Goal: Information Seeking & Learning: Learn about a topic

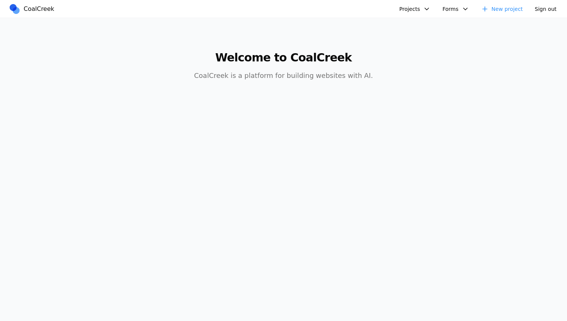
click at [423, 3] on button "Projects" at bounding box center [415, 8] width 40 height 11
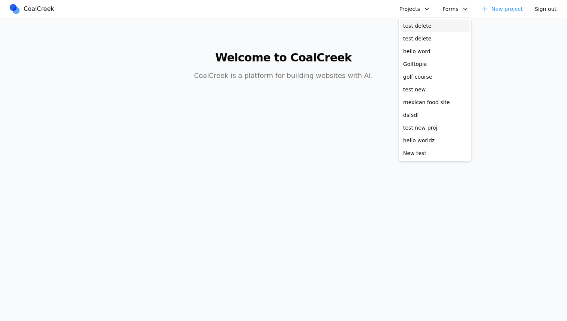
click at [424, 21] on link "test delete" at bounding box center [435, 25] width 70 height 13
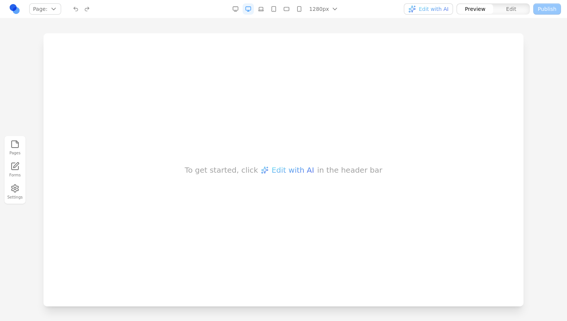
click at [362, 97] on div "To get started, click Edit with AI in the header bar" at bounding box center [283, 169] width 480 height 273
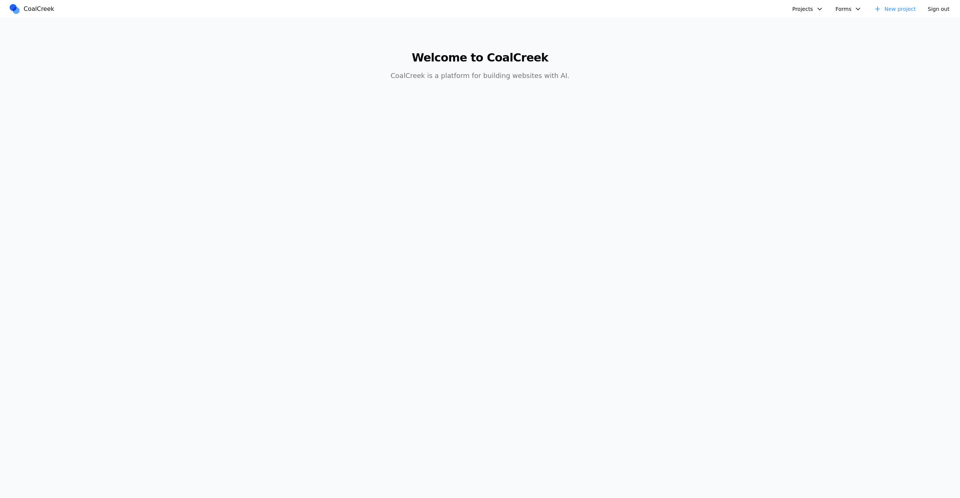
click at [899, 9] on link "New project" at bounding box center [894, 8] width 51 height 11
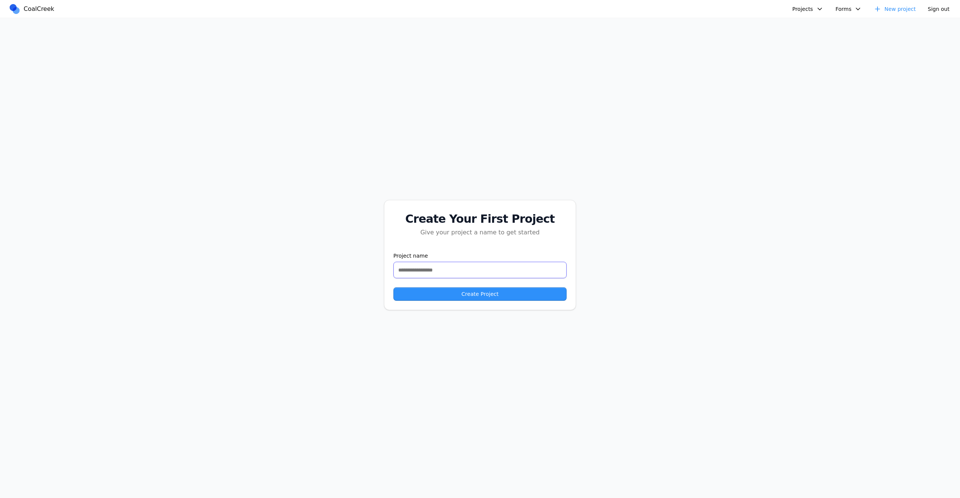
click at [488, 270] on input "text" at bounding box center [479, 270] width 173 height 16
type input "**********"
click at [393, 287] on button "Create Project" at bounding box center [479, 293] width 173 height 13
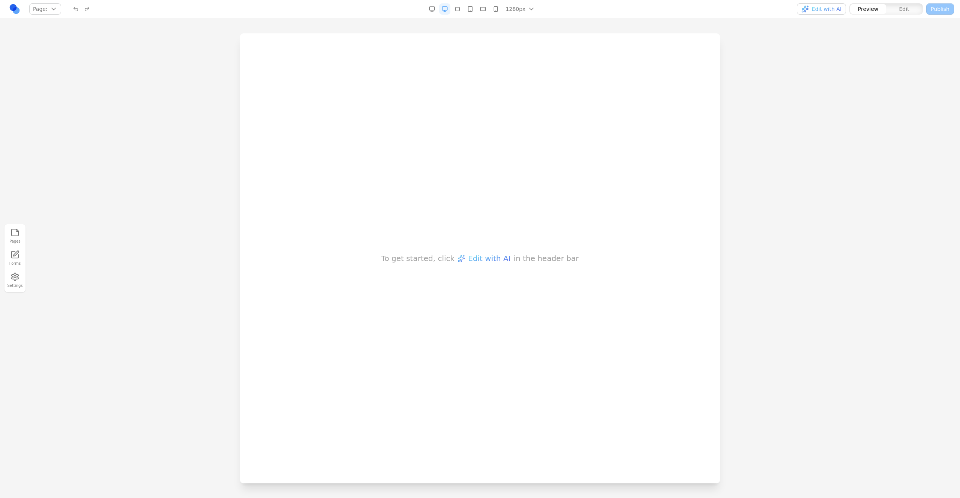
drag, startPoint x: 693, startPoint y: 245, endPoint x: 703, endPoint y: 243, distance: 11.1
click at [693, 245] on div "To get started, click Edit with AI in the header bar" at bounding box center [480, 258] width 480 height 450
click at [749, 234] on div at bounding box center [480, 265] width 960 height 464
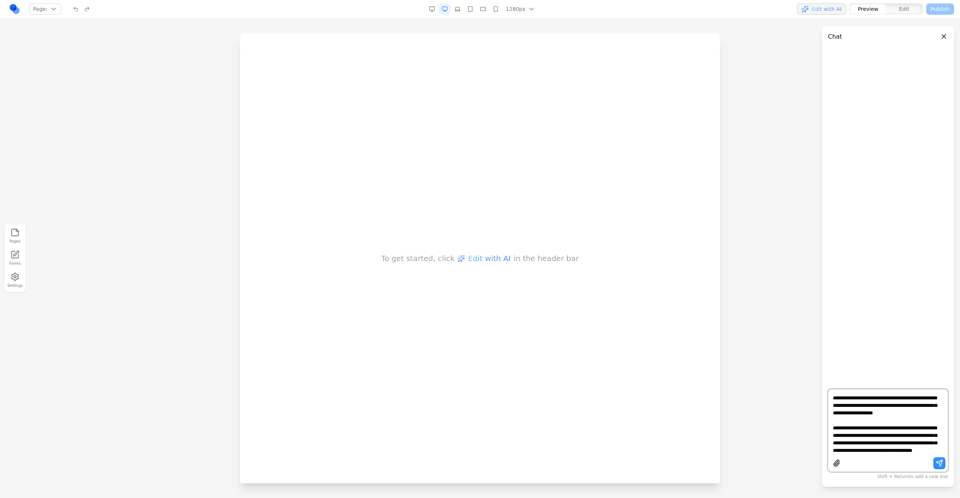
scroll to position [7, 0]
type textarea "**********"
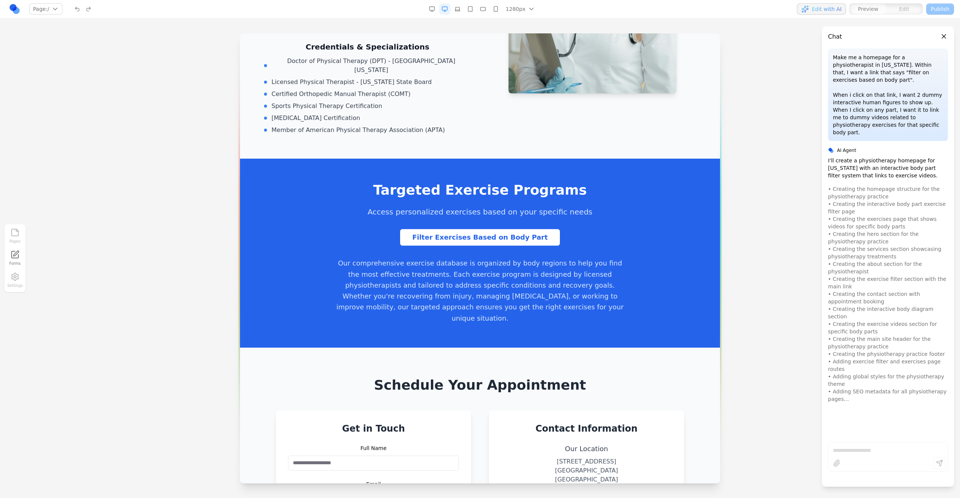
scroll to position [1318, 0]
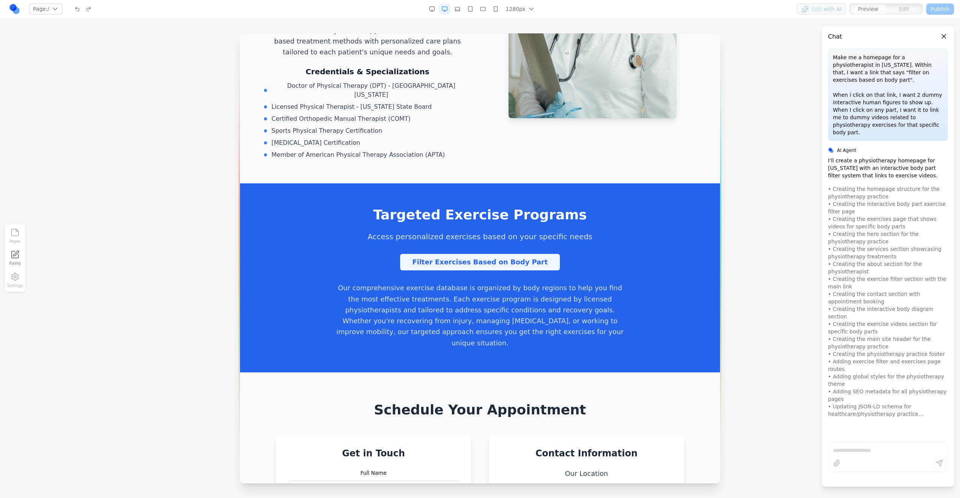
click at [484, 254] on link "Filter Exercises Based on Body Part" at bounding box center [479, 262] width 159 height 16
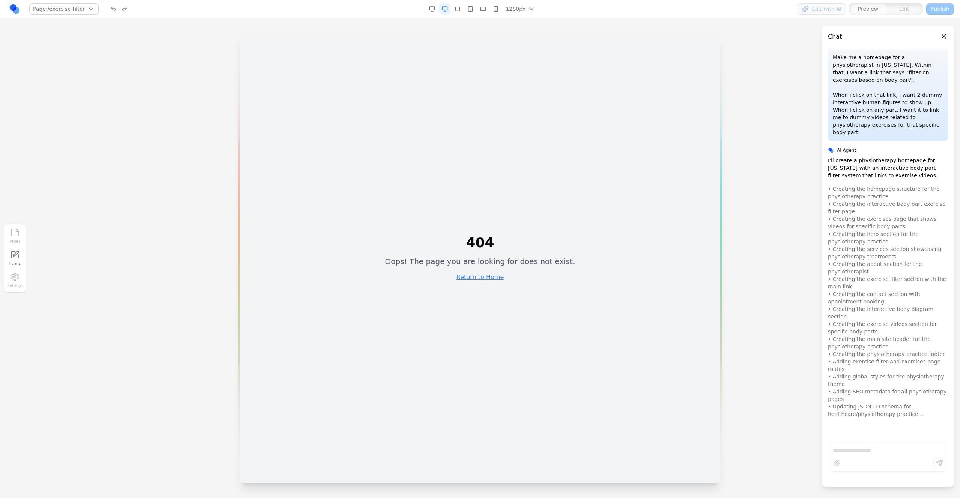
click at [477, 281] on div "404 Oops! The page you are looking for does not exist. Return to Home" at bounding box center [480, 258] width 190 height 46
click at [478, 277] on link "Return to Home" at bounding box center [480, 276] width 48 height 7
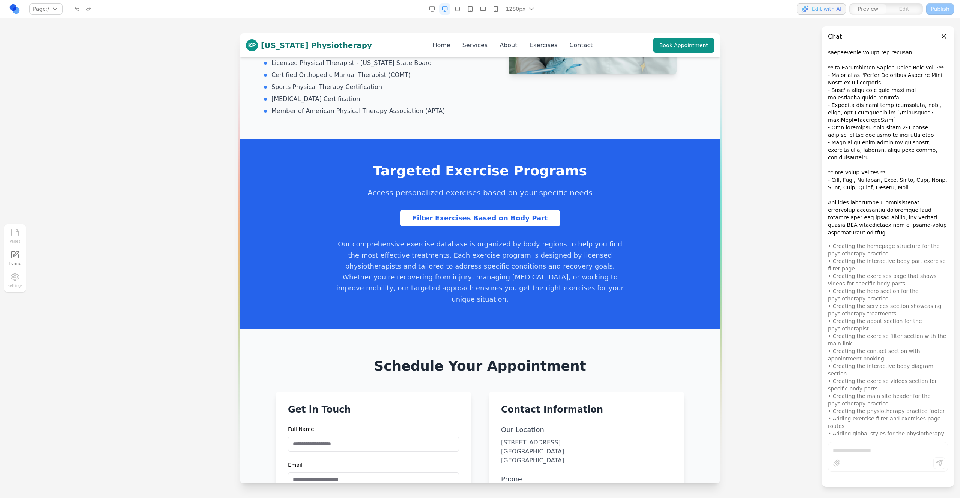
scroll to position [1355, 0]
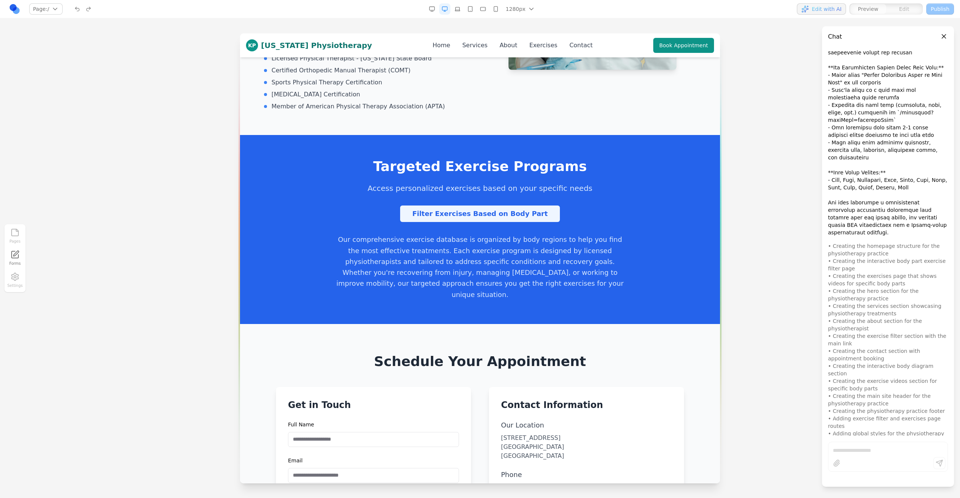
click at [478, 205] on link "Filter Exercises Based on Body Part" at bounding box center [479, 213] width 159 height 16
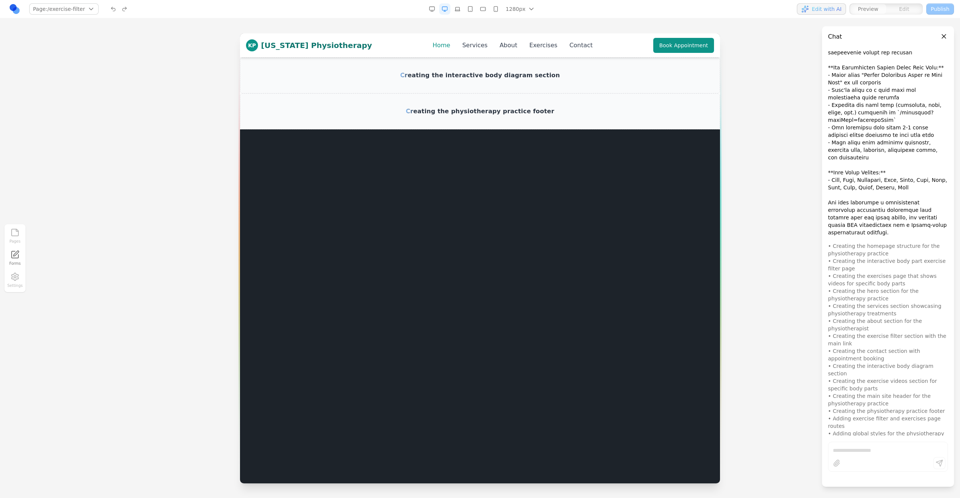
click at [432, 48] on link "Home" at bounding box center [441, 45] width 18 height 9
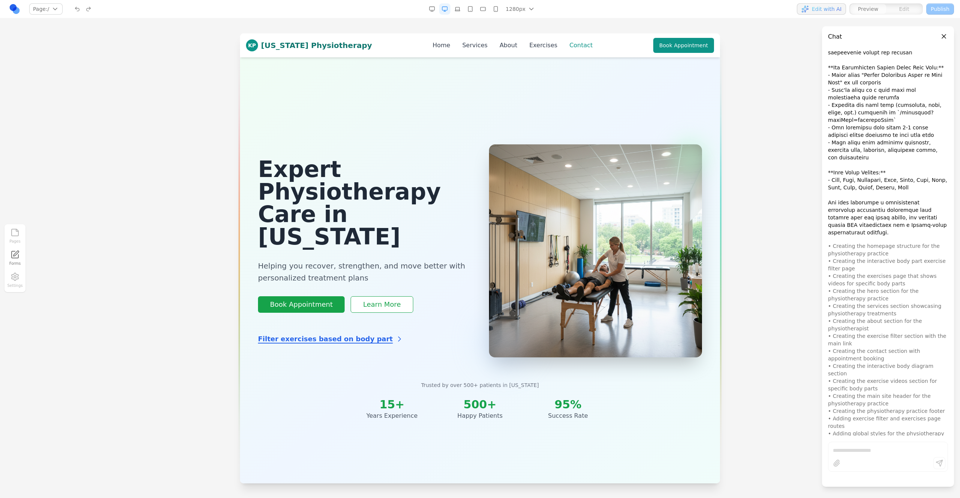
click at [569, 43] on link "Contact" at bounding box center [580, 45] width 23 height 9
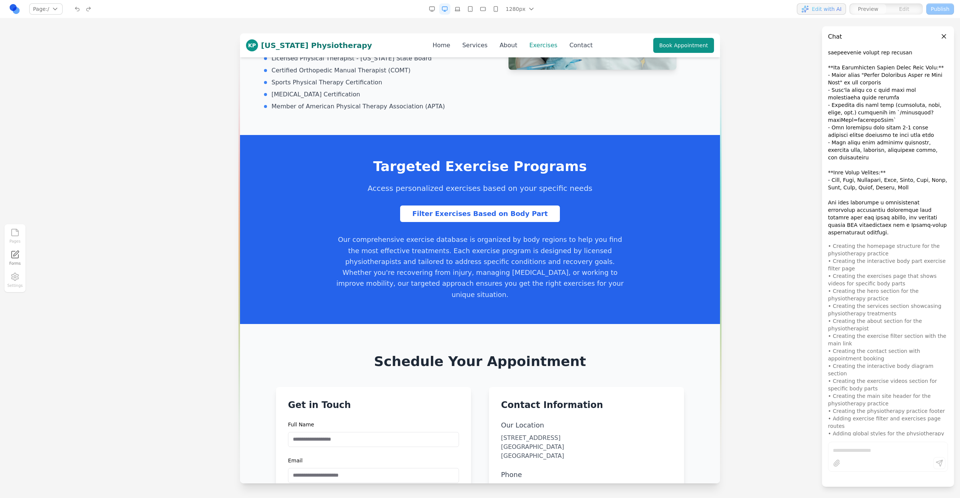
click at [539, 46] on link "Exercises" at bounding box center [543, 45] width 28 height 9
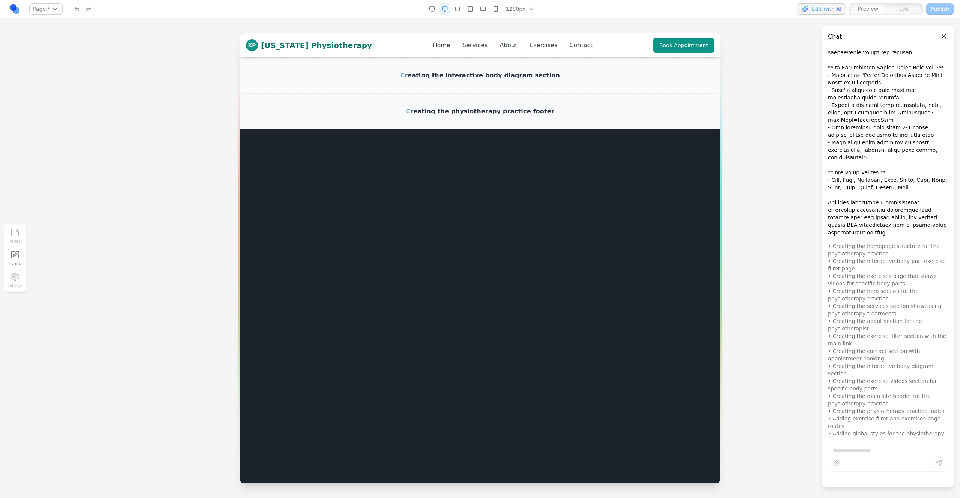
scroll to position [0, 0]
click at [503, 45] on nav "Home Services About Exercises Contact" at bounding box center [512, 45] width 160 height 9
click at [499, 45] on link "About" at bounding box center [508, 45] width 18 height 9
click at [462, 44] on link "Services" at bounding box center [474, 45] width 25 height 9
click at [432, 47] on link "Home" at bounding box center [441, 45] width 18 height 9
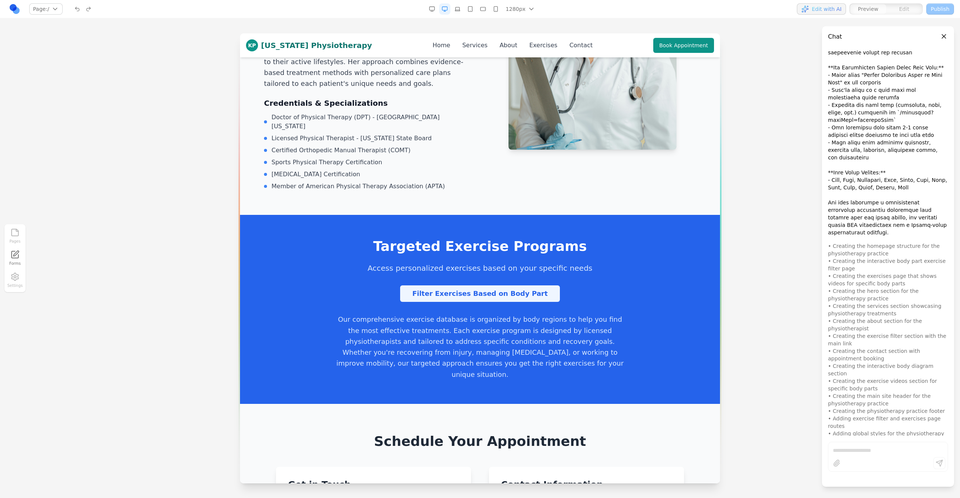
click at [463, 285] on link "Filter Exercises Based on Body Part" at bounding box center [479, 293] width 159 height 16
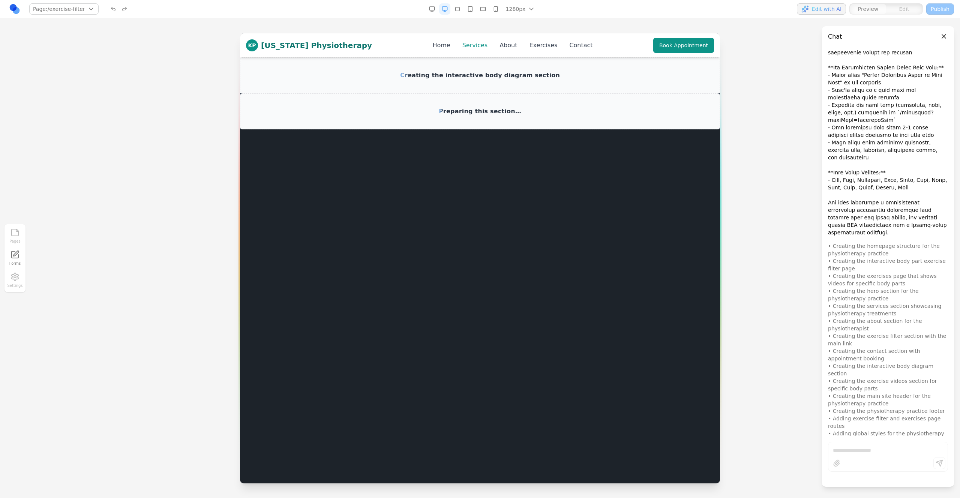
click at [462, 48] on link "Services" at bounding box center [474, 45] width 25 height 9
click at [499, 48] on link "About" at bounding box center [508, 45] width 18 height 9
click at [432, 46] on link "Home" at bounding box center [441, 45] width 18 height 9
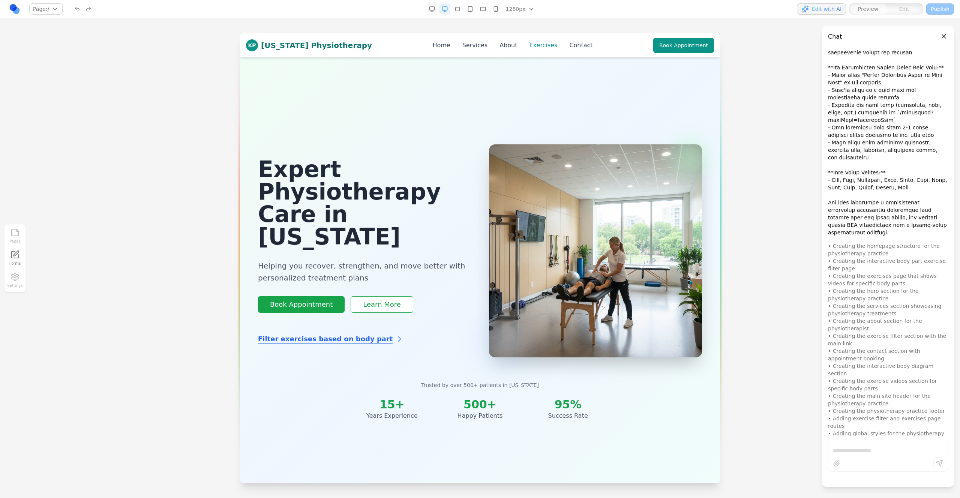
click at [537, 49] on link "Exercises" at bounding box center [543, 45] width 28 height 9
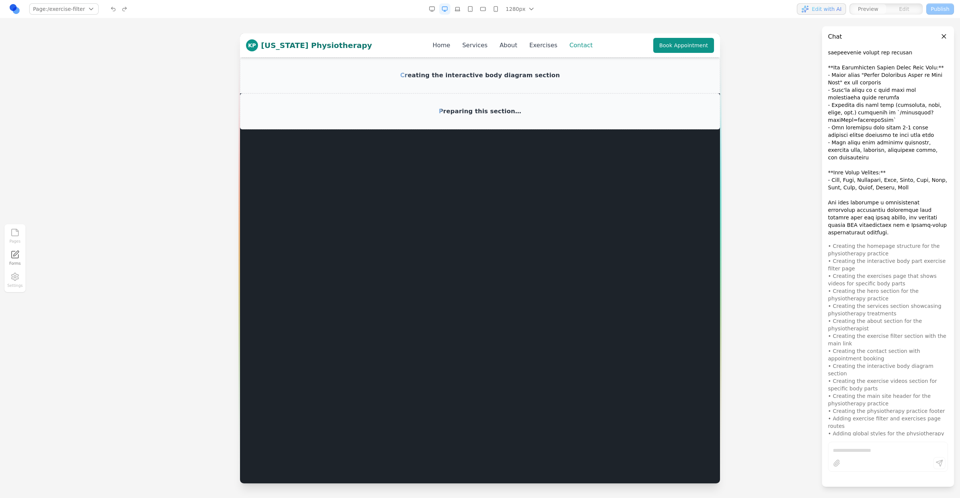
click at [569, 49] on link "Contact" at bounding box center [580, 45] width 23 height 9
click at [499, 48] on link "About" at bounding box center [508, 45] width 18 height 9
click at [465, 47] on link "Services" at bounding box center [474, 45] width 25 height 9
click at [432, 46] on link "Home" at bounding box center [441, 45] width 18 height 9
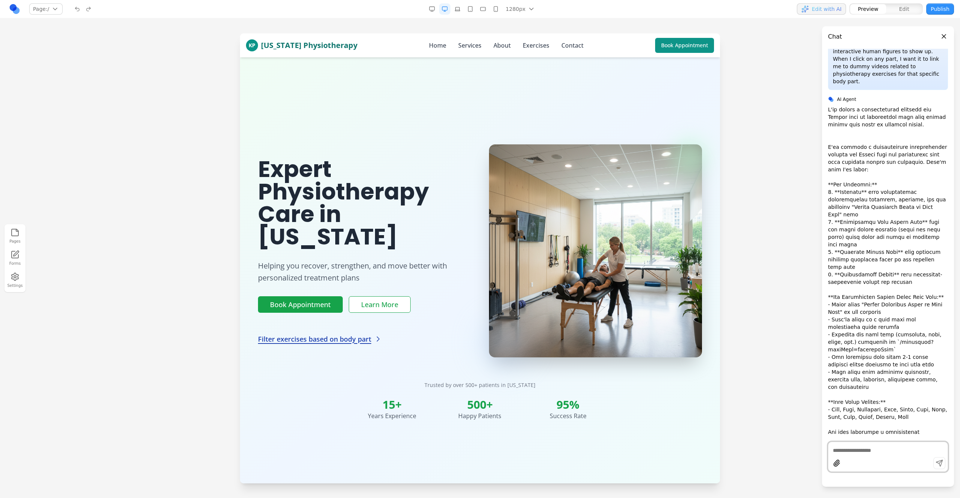
click at [339, 334] on link "Filter exercises based on body part" at bounding box center [320, 339] width 124 height 10
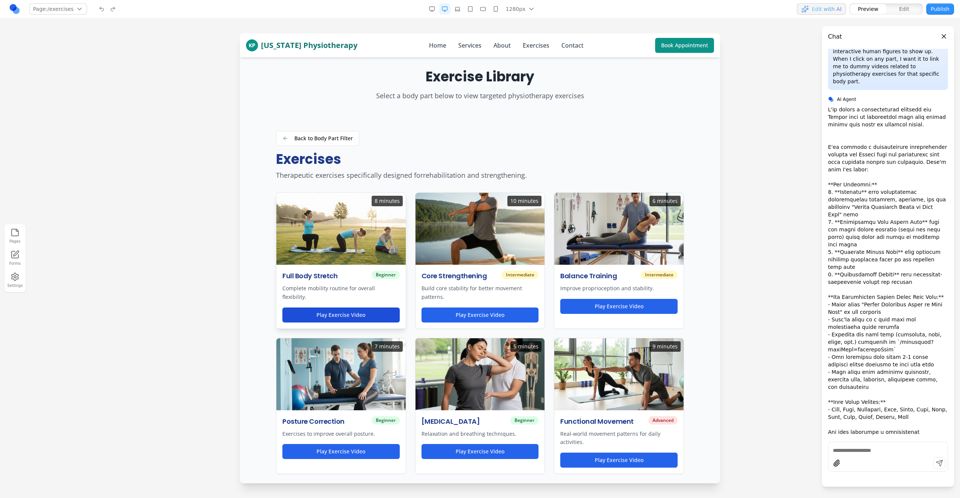
click at [343, 312] on button "Play Exercise Video" at bounding box center [340, 314] width 117 height 15
click at [481, 316] on button "Play Exercise Video" at bounding box center [479, 314] width 117 height 15
click at [652, 311] on button "Play Exercise Video" at bounding box center [618, 306] width 117 height 15
click at [635, 412] on div "Functional Movement Advanced Real-world movement patterns for daily activities.…" at bounding box center [618, 442] width 129 height 64
click at [639, 457] on button "Play Exercise Video" at bounding box center [618, 460] width 117 height 15
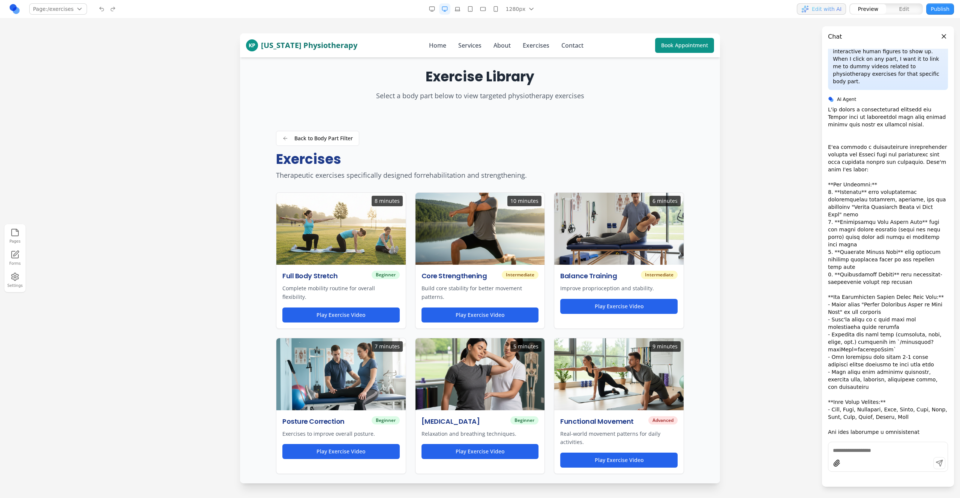
click at [636, 154] on h1 "Exercises" at bounding box center [480, 159] width 408 height 15
click at [679, 168] on div "Back to Body Part Filter Exercises Therapeutic exercises specifically designed …" at bounding box center [480, 155] width 408 height 49
click at [692, 190] on div "Back to Body Part Filter Exercises Therapeutic exercises specifically designed …" at bounding box center [480, 334] width 432 height 406
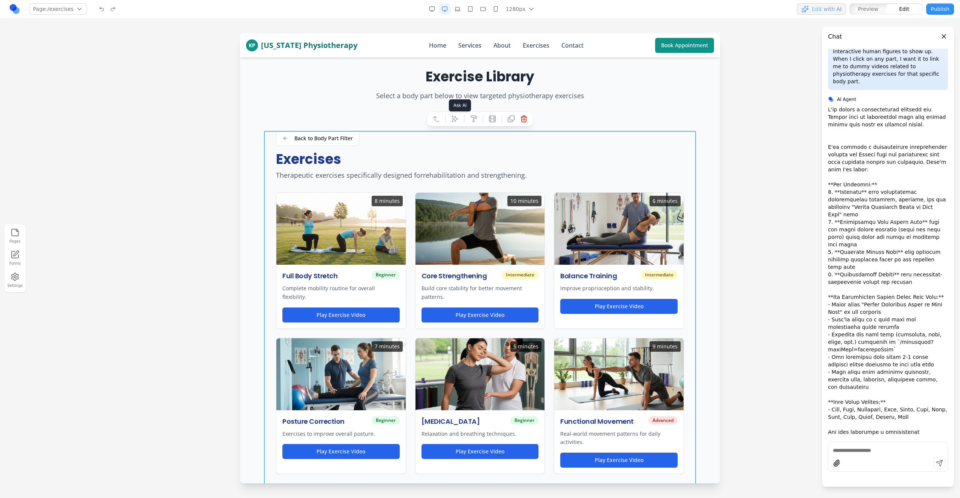
click at [457, 120] on icon at bounding box center [454, 118] width 7 height 7
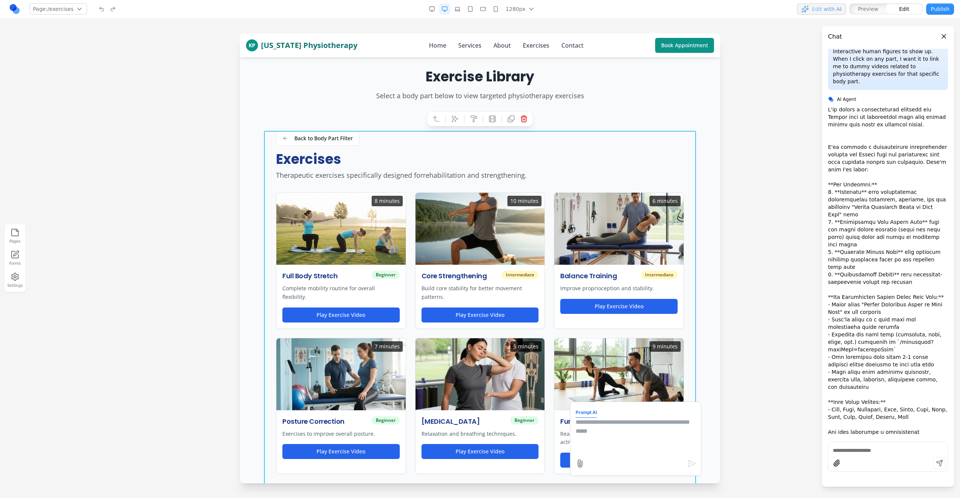
click at [631, 423] on textarea at bounding box center [636, 436] width 120 height 37
type textarea "**********"
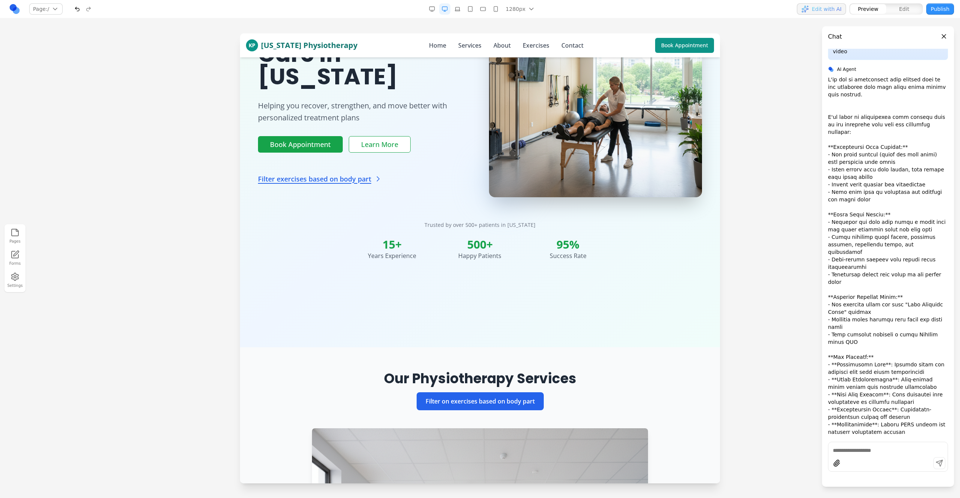
scroll to position [160, 0]
click at [306, 174] on link "Filter exercises based on body part" at bounding box center [320, 179] width 124 height 10
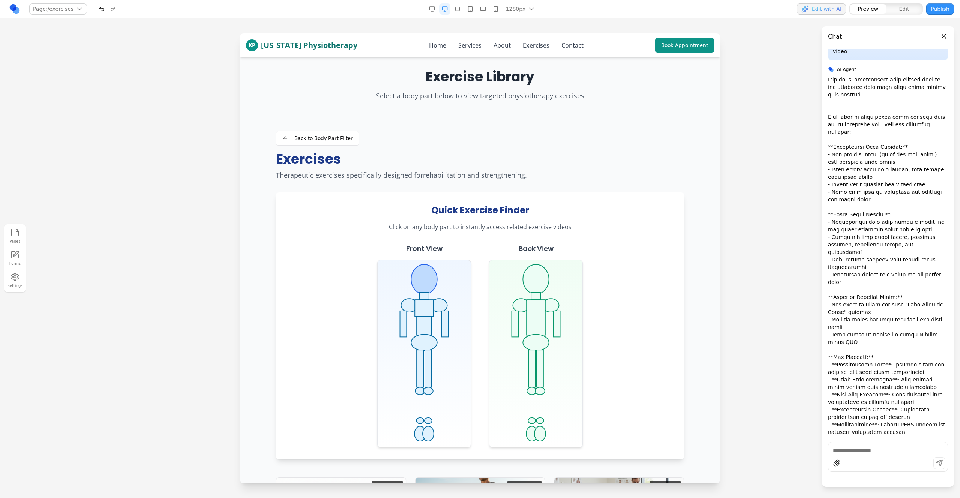
click at [430, 278] on ellipse at bounding box center [424, 279] width 26 height 30
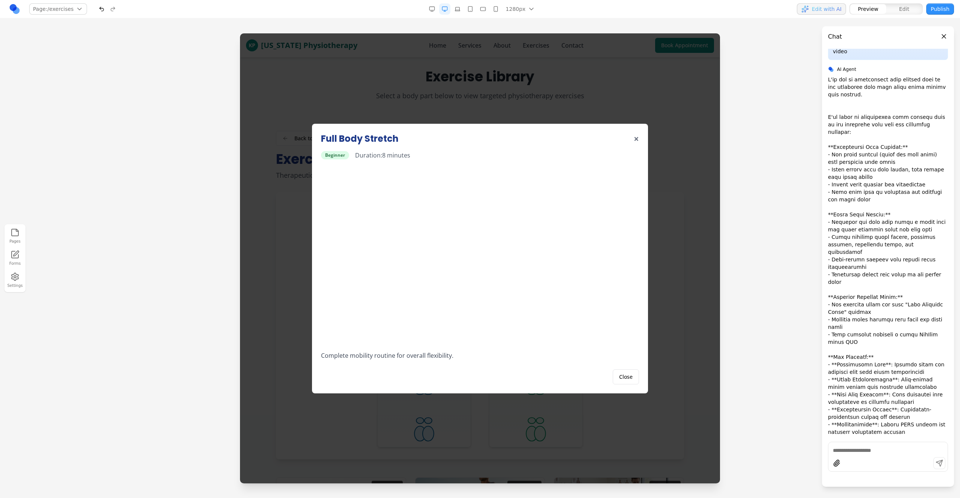
click at [643, 137] on div "Full Body Stretch × Beginner Duration: 8 minutes Complete mobility routine for …" at bounding box center [480, 259] width 336 height 270
click at [637, 139] on button "×" at bounding box center [636, 139] width 5 height 12
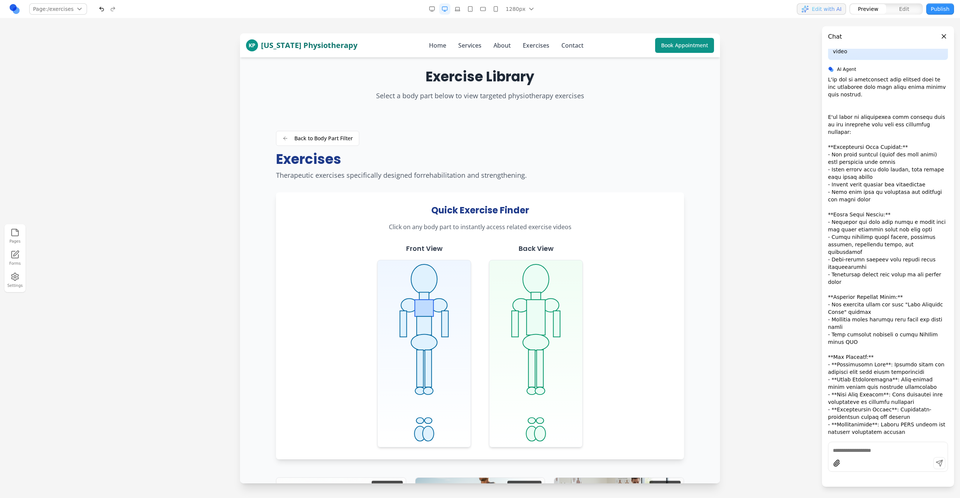
click at [424, 308] on rect at bounding box center [424, 308] width 19 height 17
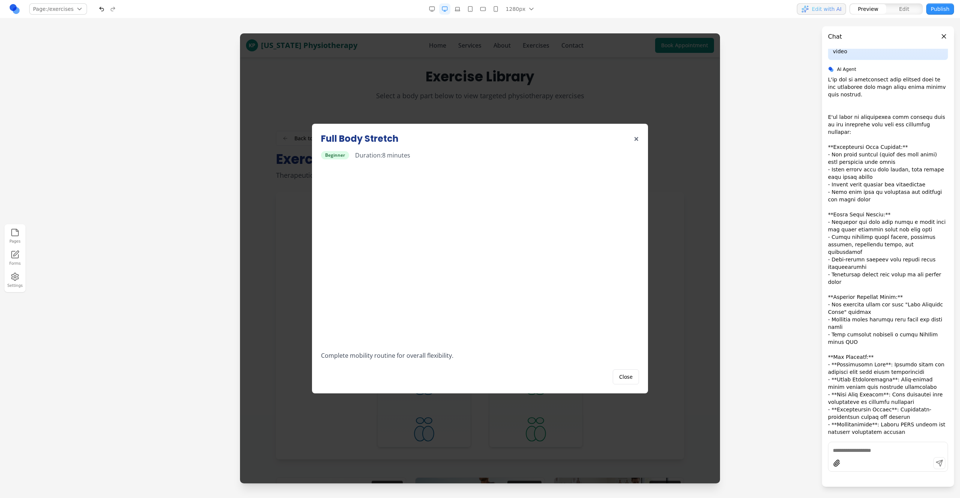
click at [281, 281] on div "Full Body Stretch × Beginner Duration: 8 minutes Complete mobility routine for …" at bounding box center [480, 258] width 480 height 450
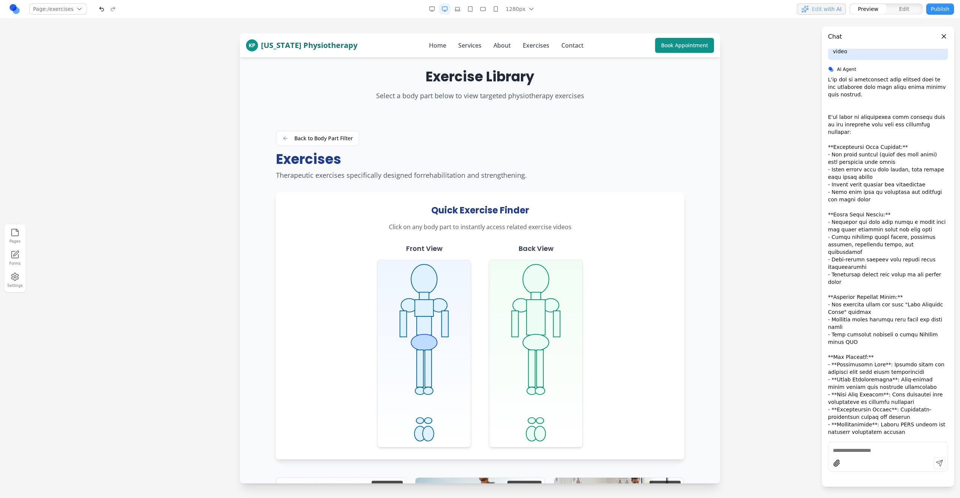
click at [430, 347] on ellipse at bounding box center [424, 342] width 26 height 16
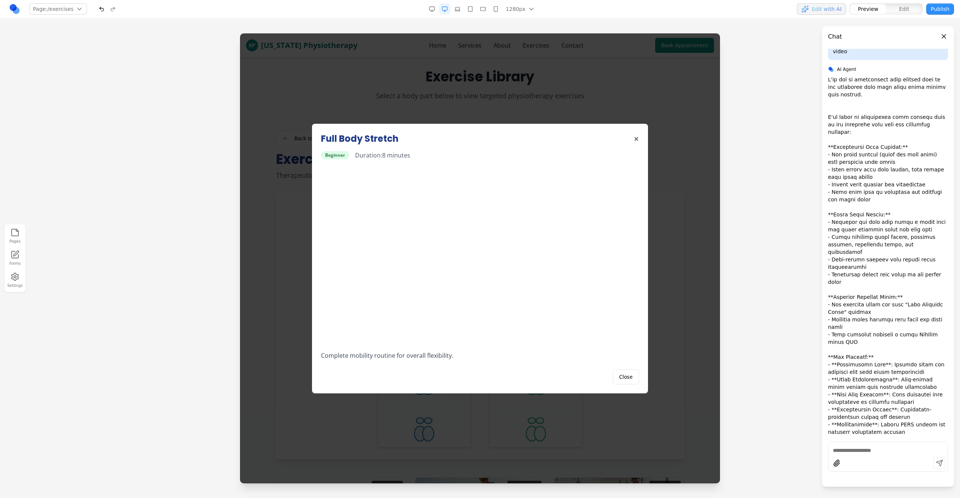
click at [252, 337] on div "Full Body Stretch × Beginner Duration: 8 minutes Complete mobility routine for …" at bounding box center [480, 258] width 480 height 450
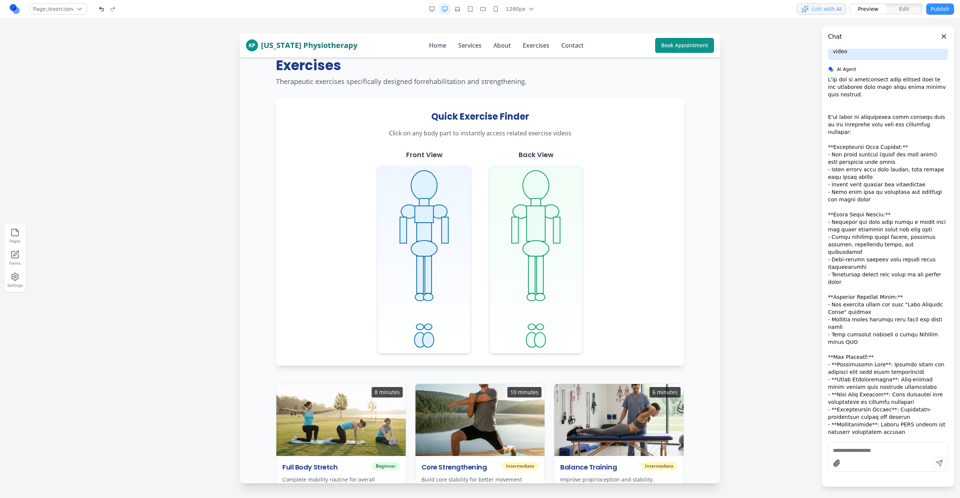
scroll to position [19, 0]
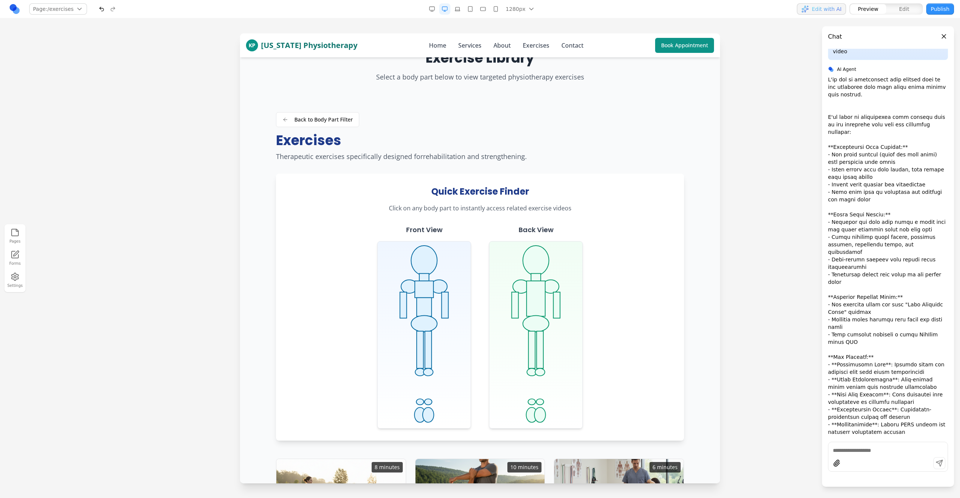
click at [875, 448] on textarea at bounding box center [888, 450] width 110 height 7
type textarea "**********"
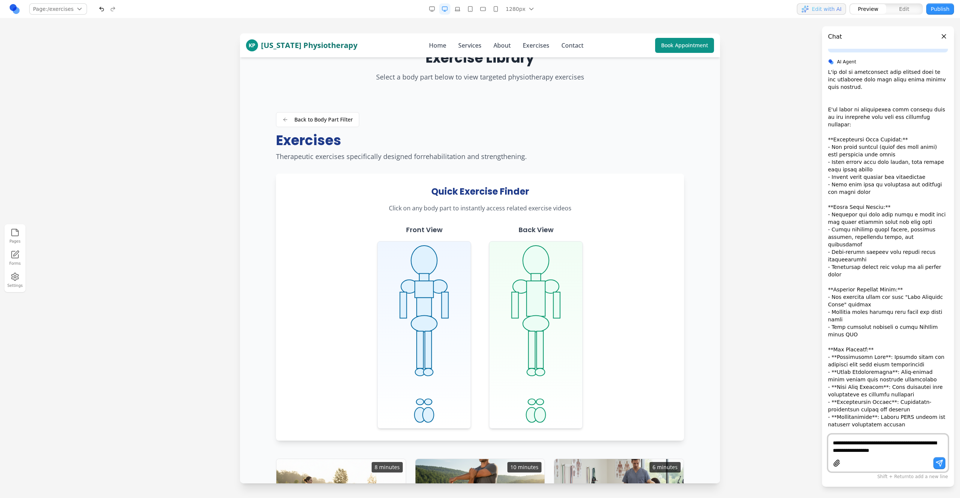
type textarea "**********"
click at [940, 8] on button "Publish" at bounding box center [940, 8] width 28 height 11
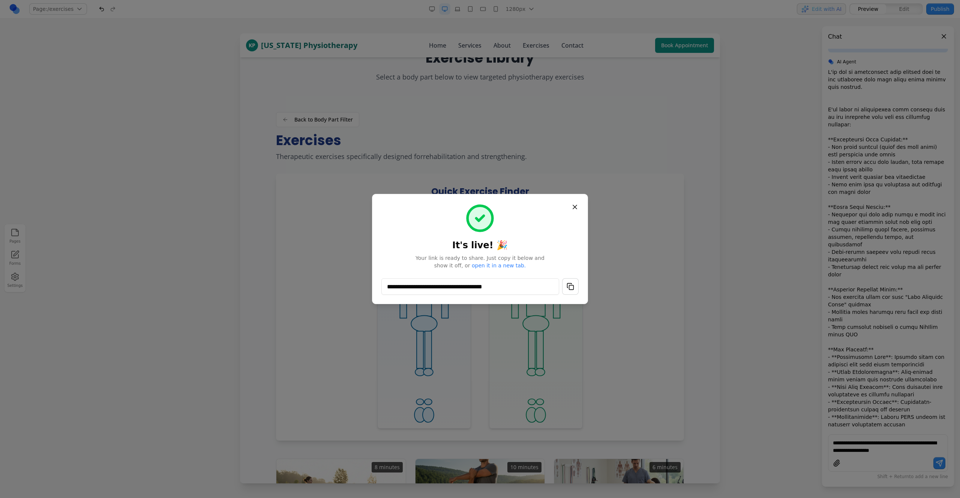
click at [487, 265] on link "open it in a new tab." at bounding box center [499, 265] width 54 height 6
click at [573, 205] on button "Close" at bounding box center [574, 206] width 13 height 13
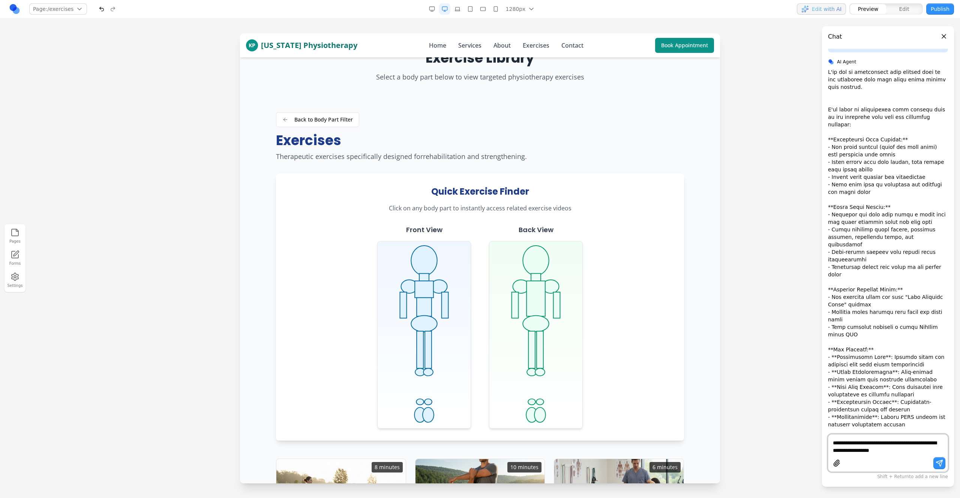
click at [925, 451] on textarea "**********" at bounding box center [888, 446] width 110 height 15
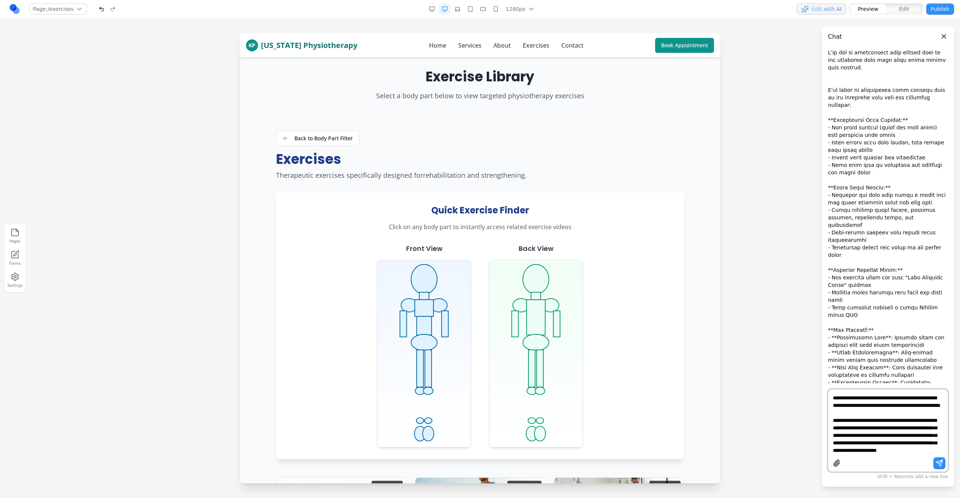
scroll to position [15, 0]
type textarea "**********"
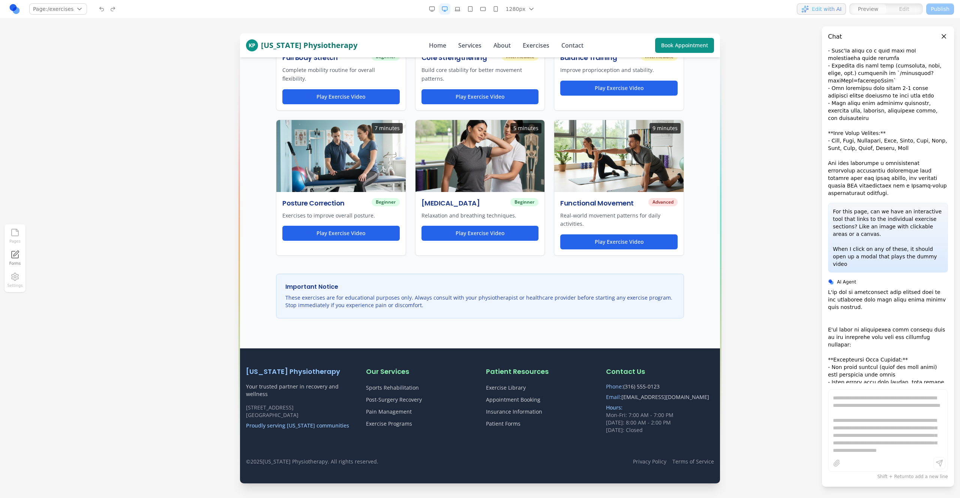
scroll to position [301, 0]
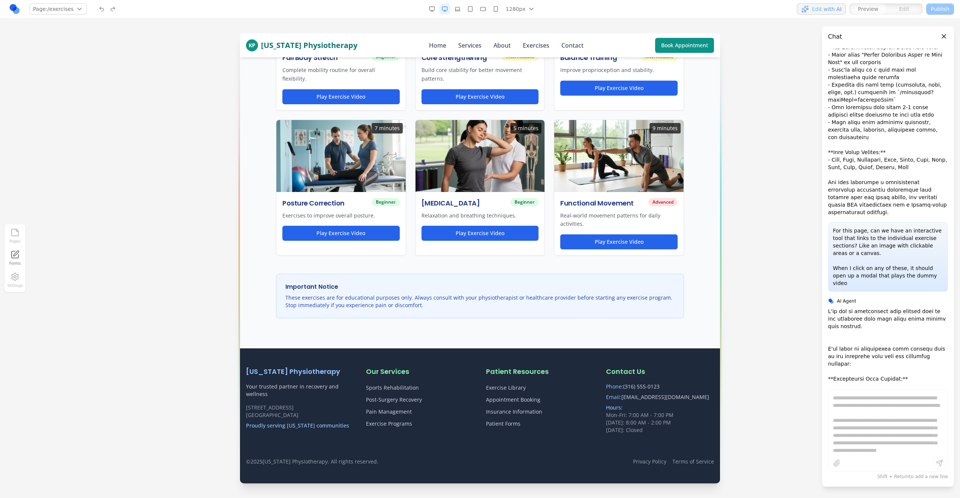
click at [886, 242] on p "For this page, can we have an interactive tool that links to the individual exe…" at bounding box center [888, 257] width 110 height 60
drag, startPoint x: 886, startPoint y: 242, endPoint x: 850, endPoint y: 213, distance: 46.7
click at [850, 227] on p "For this page, can we have an interactive tool that links to the individual exe…" at bounding box center [888, 257] width 110 height 60
copy p "For this page, can we have an interactive tool that links to the individual exe…"
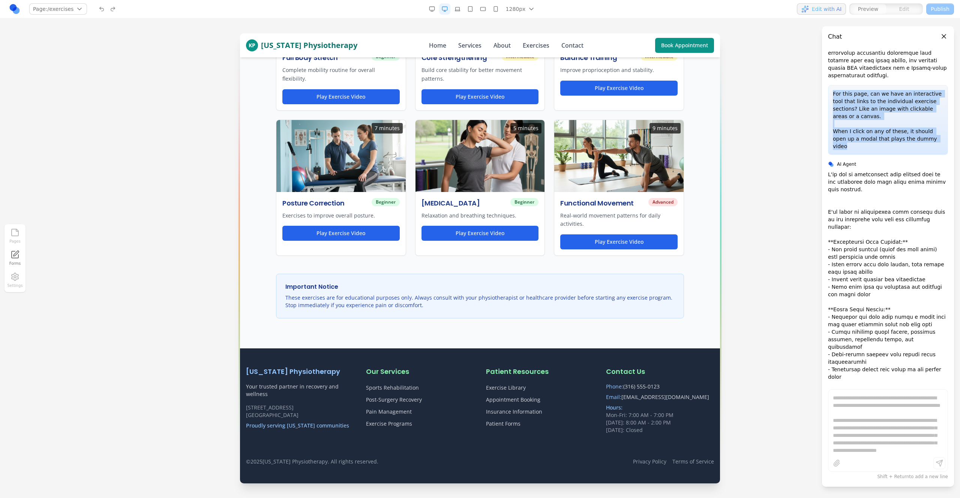
scroll to position [612, 0]
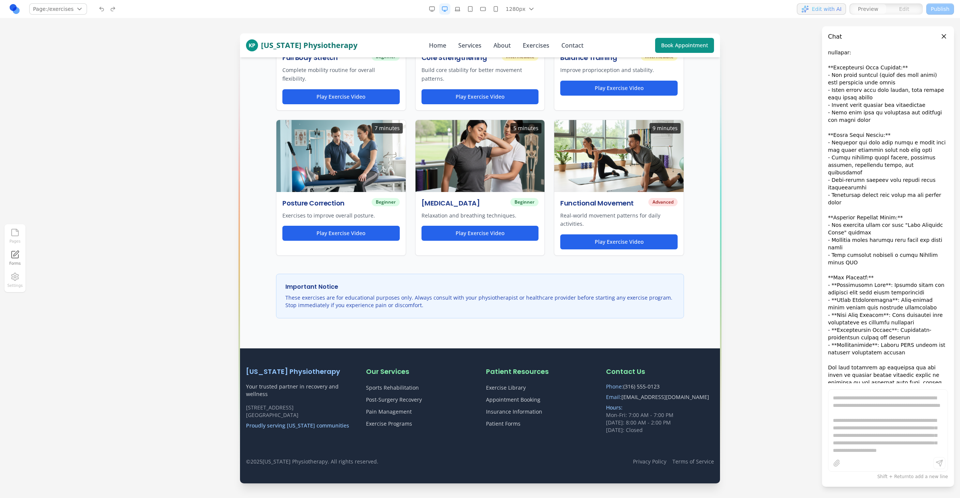
click at [760, 289] on div at bounding box center [480, 265] width 960 height 464
click at [864, 307] on p at bounding box center [888, 198] width 120 height 405
click at [896, 439] on div "**********" at bounding box center [887, 423] width 119 height 61
drag, startPoint x: 895, startPoint y: 447, endPoint x: 850, endPoint y: 408, distance: 59.3
click at [853, 412] on div "**********" at bounding box center [887, 423] width 119 height 61
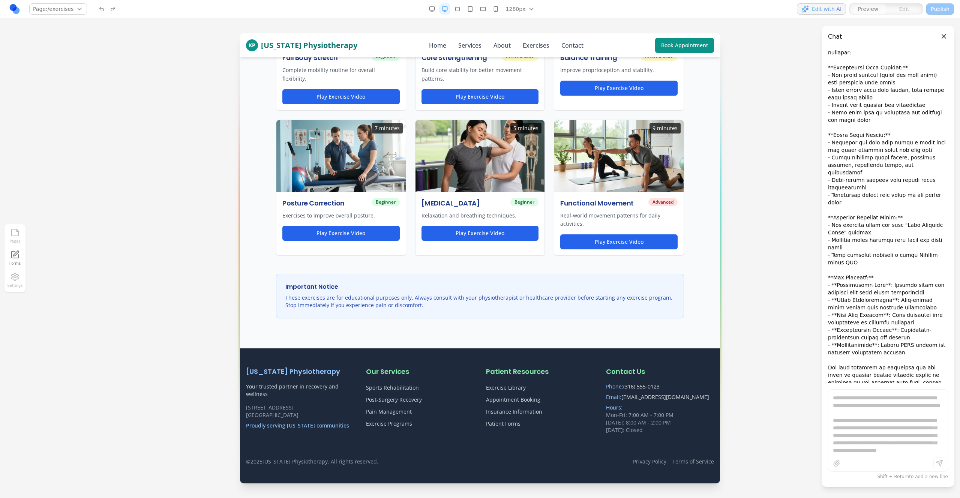
click at [844, 402] on div "**********" at bounding box center [887, 423] width 119 height 61
click at [916, 477] on span "Shift + Return to add a new line" at bounding box center [912, 476] width 71 height 5
drag, startPoint x: 914, startPoint y: 475, endPoint x: 896, endPoint y: 455, distance: 27.1
click at [913, 474] on span "Shift + Return to add a new line" at bounding box center [912, 476] width 71 height 5
click at [896, 454] on div "**********" at bounding box center [888, 430] width 120 height 82
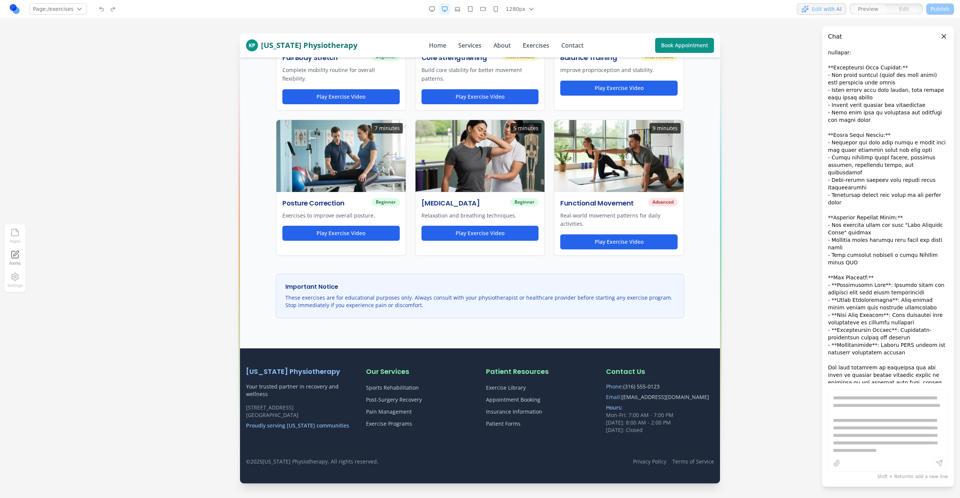
drag, startPoint x: 856, startPoint y: 402, endPoint x: 889, endPoint y: 444, distance: 54.5
click at [879, 436] on div "**********" at bounding box center [888, 430] width 120 height 82
drag, startPoint x: 846, startPoint y: 402, endPoint x: 833, endPoint y: 386, distance: 20.5
click at [835, 389] on div "**********" at bounding box center [888, 430] width 120 height 82
drag, startPoint x: 879, startPoint y: 437, endPoint x: 899, endPoint y: 449, distance: 22.9
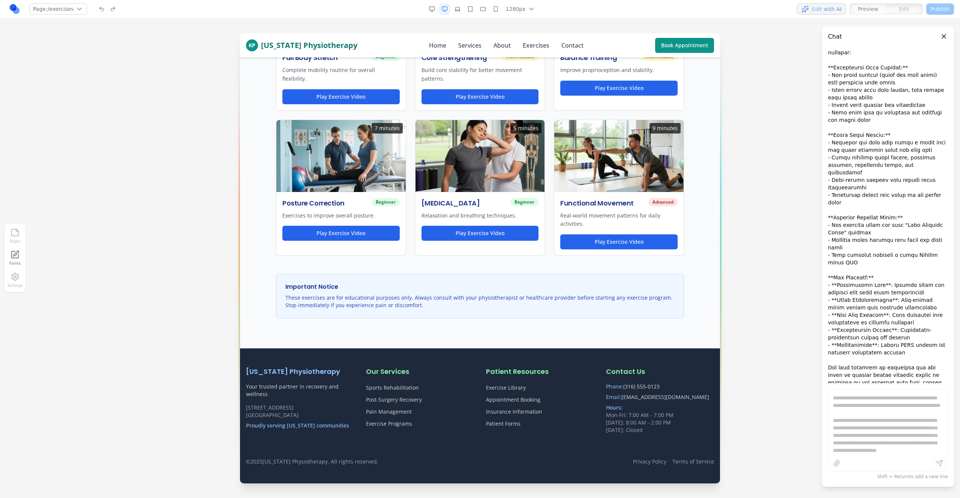
click at [896, 447] on div "**********" at bounding box center [888, 430] width 120 height 82
drag, startPoint x: 896, startPoint y: 448, endPoint x: 841, endPoint y: 405, distance: 70.0
click at [860, 422] on div "**********" at bounding box center [887, 423] width 119 height 61
click at [915, 454] on div "**********" at bounding box center [888, 430] width 120 height 82
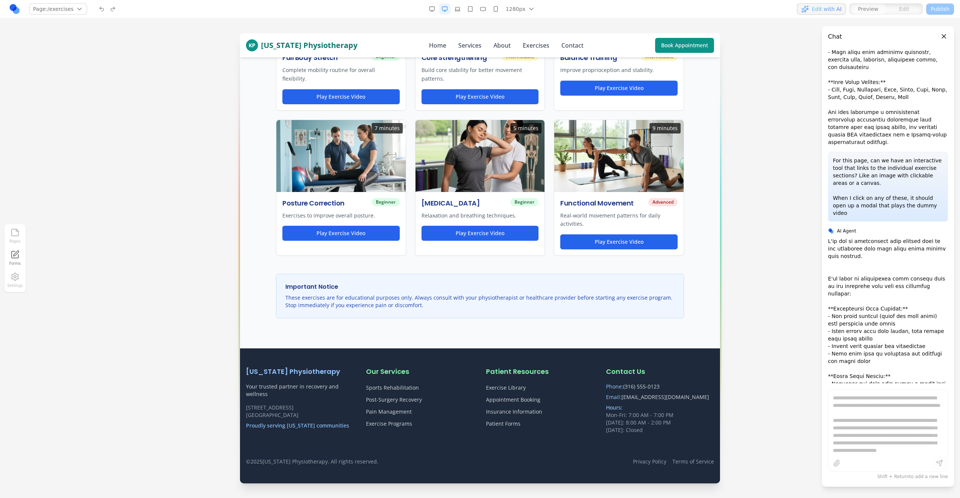
scroll to position [367, 0]
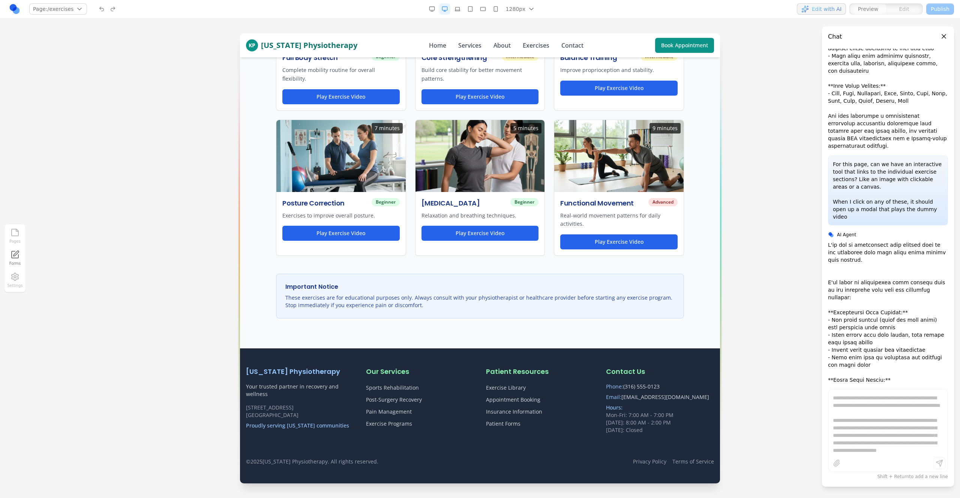
click at [868, 424] on div "**********" at bounding box center [887, 423] width 119 height 61
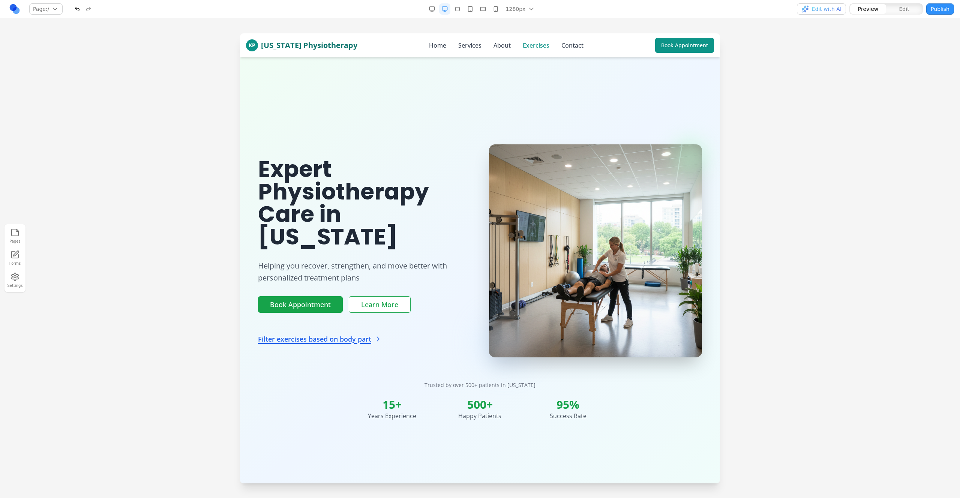
click at [524, 49] on link "Exercises" at bounding box center [536, 45] width 27 height 9
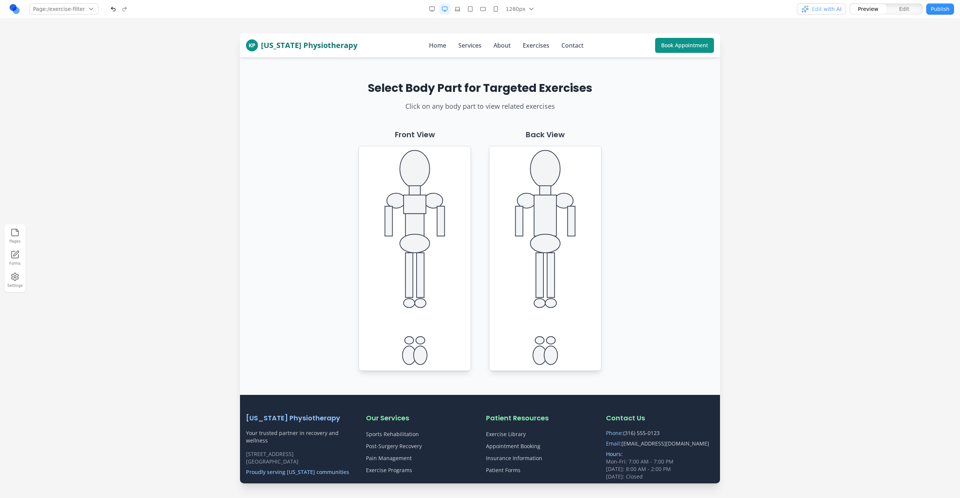
scroll to position [46, 0]
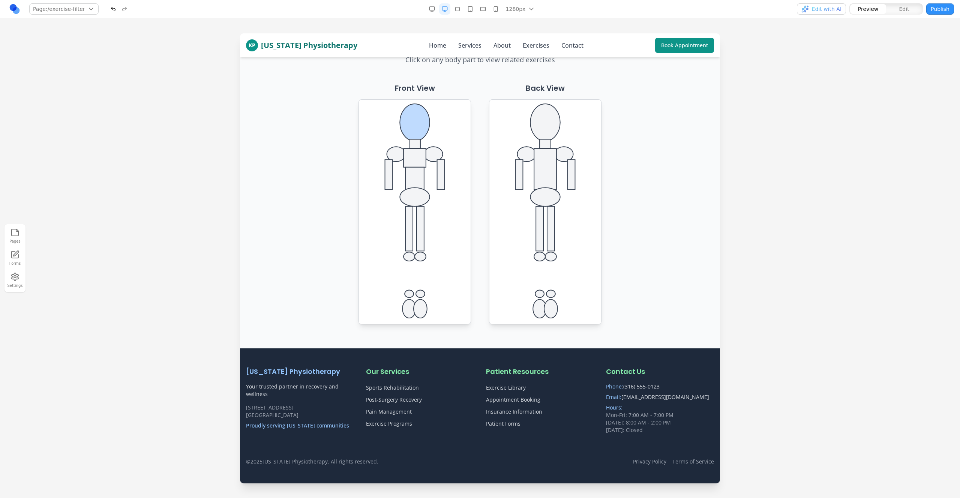
click at [420, 111] on ellipse at bounding box center [415, 122] width 30 height 37
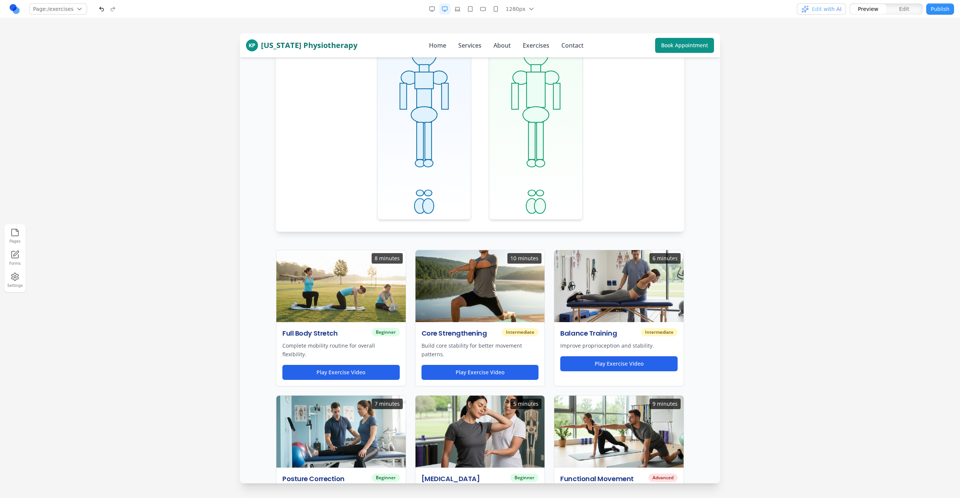
scroll to position [226, 0]
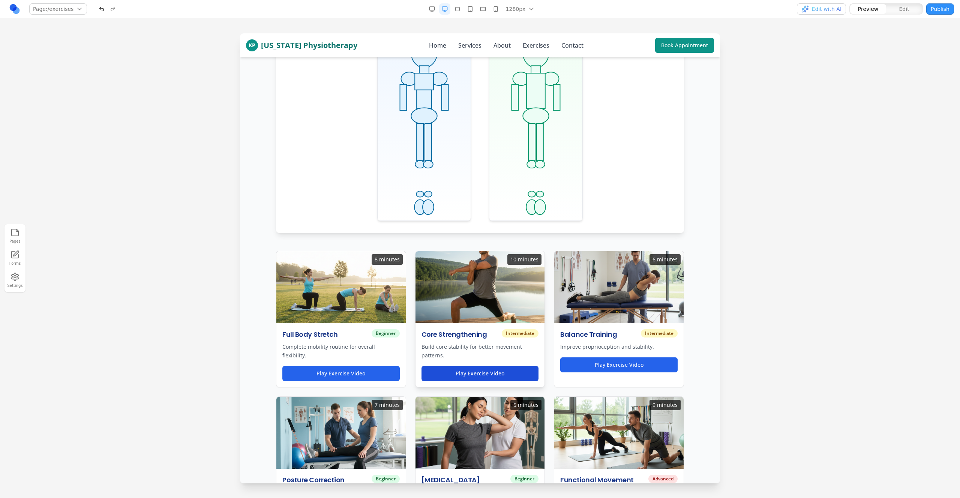
click at [477, 377] on button "Play Exercise Video" at bounding box center [479, 373] width 117 height 15
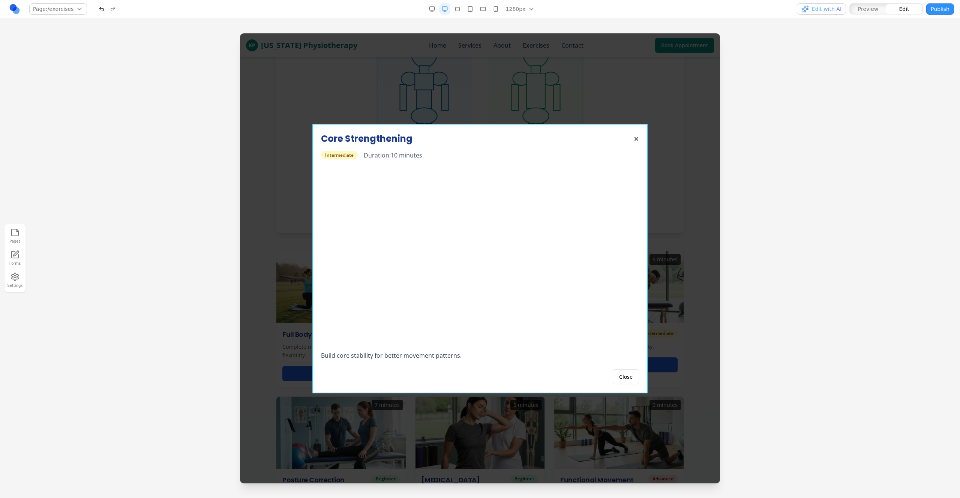
click at [498, 132] on div "Core Strengthening × Intermediate Duration: 10 minutes Build core stability for…" at bounding box center [480, 259] width 336 height 270
click at [455, 112] on icon at bounding box center [454, 111] width 7 height 7
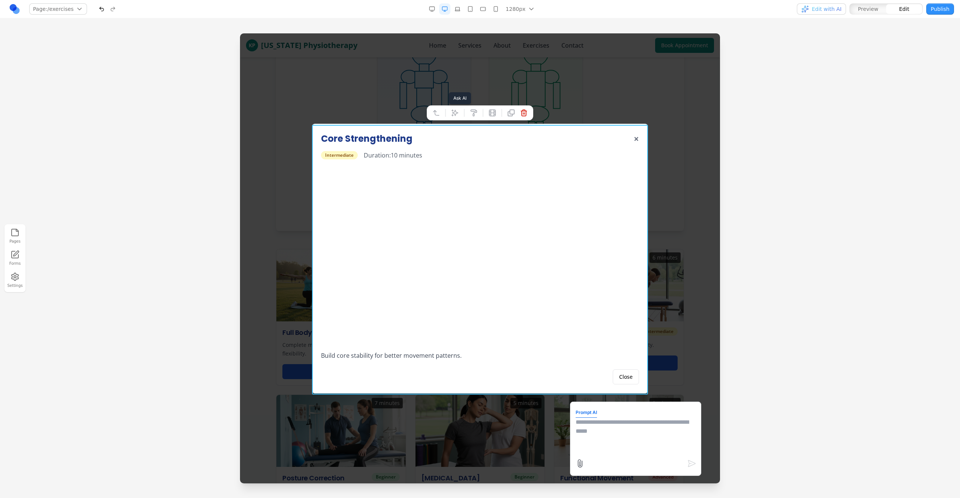
scroll to position [229, 0]
click at [610, 424] on textarea at bounding box center [636, 436] width 120 height 37
paste textarea "**********"
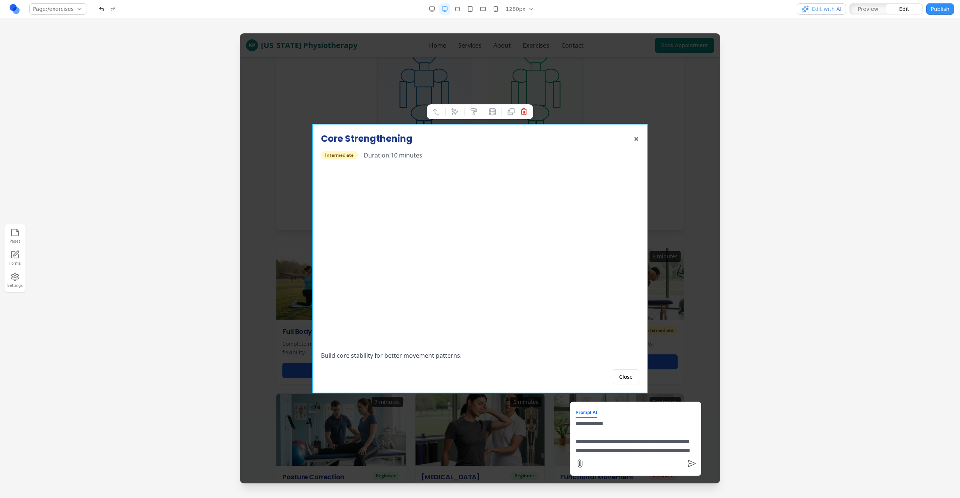
scroll to position [19, 0]
click at [672, 438] on textarea "**********" at bounding box center [636, 436] width 120 height 37
type textarea "**********"
click at [691, 466] on icon "submit" at bounding box center [691, 463] width 9 height 9
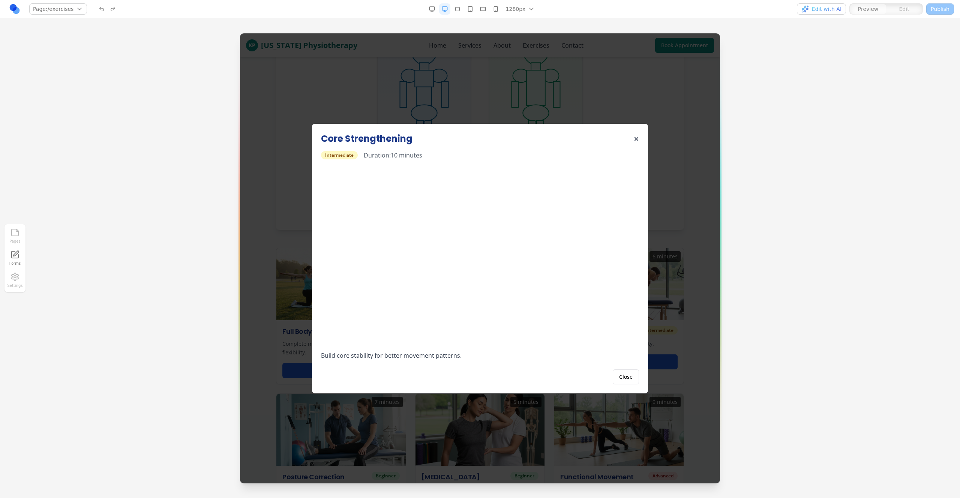
click at [835, 9] on span "Edit with AI" at bounding box center [827, 8] width 30 height 7
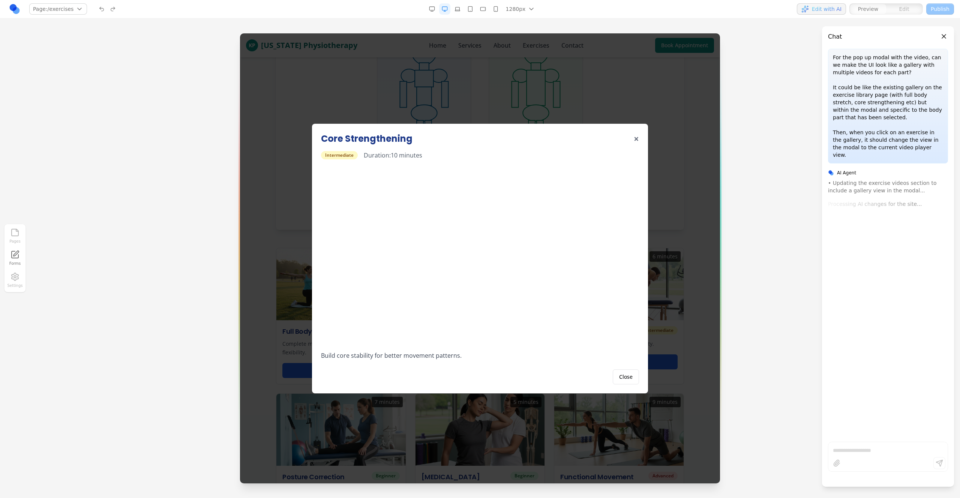
click at [633, 133] on div "Core Strengthening ×" at bounding box center [480, 139] width 318 height 12
click at [636, 138] on button "×" at bounding box center [636, 139] width 5 height 12
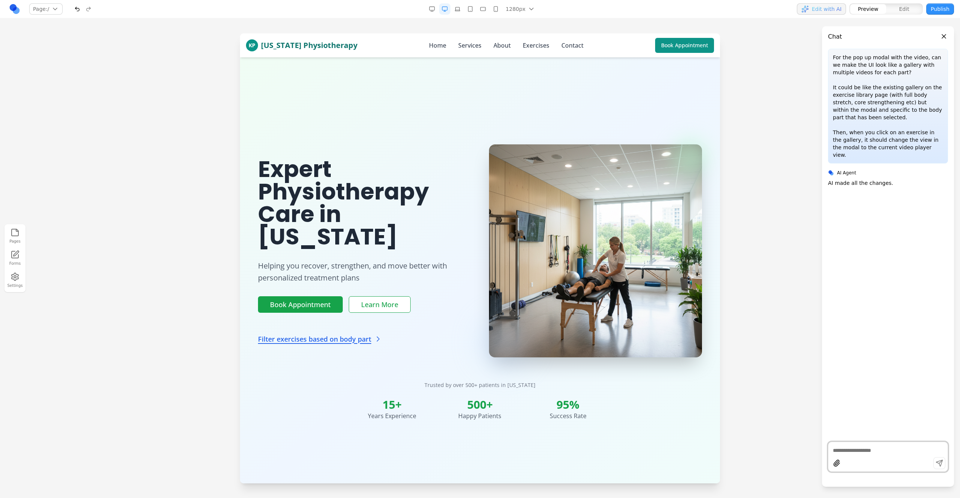
scroll to position [0, 0]
click at [352, 334] on link "Filter exercises based on body part" at bounding box center [320, 339] width 124 height 10
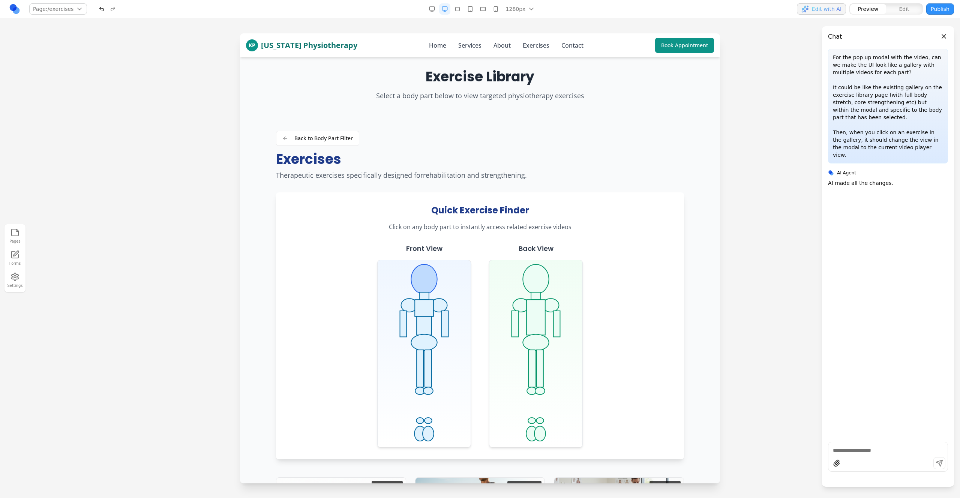
click at [422, 279] on ellipse at bounding box center [424, 279] width 26 height 30
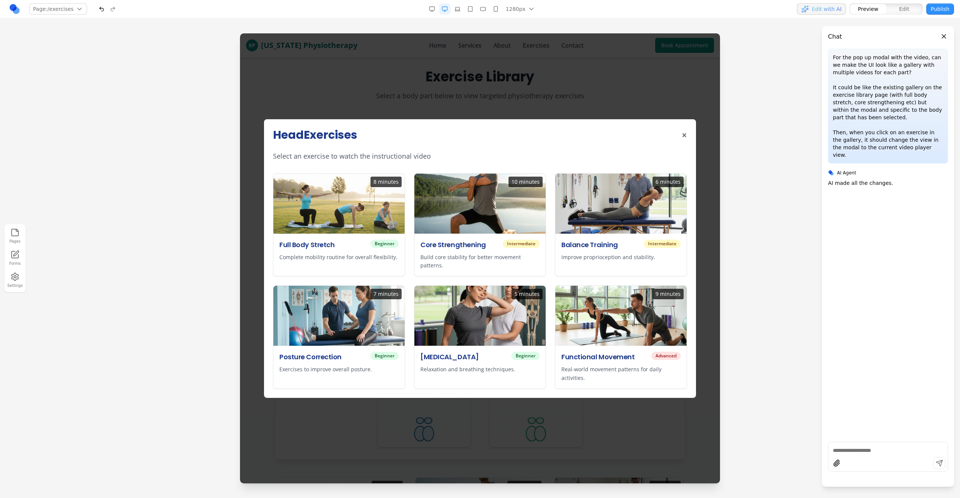
click at [604, 95] on div "Head Exercises × Select an exercise to watch the instructional video 8 minutes …" at bounding box center [480, 258] width 480 height 450
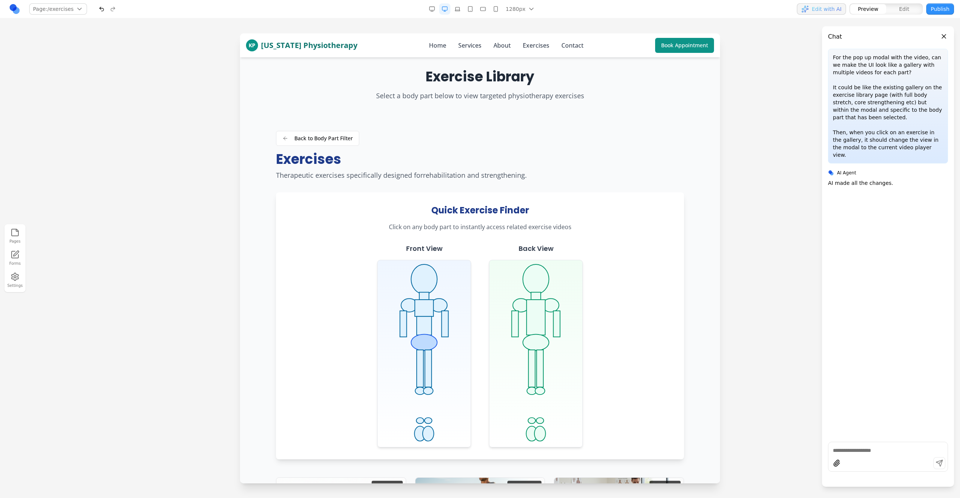
click at [424, 341] on ellipse at bounding box center [424, 342] width 26 height 16
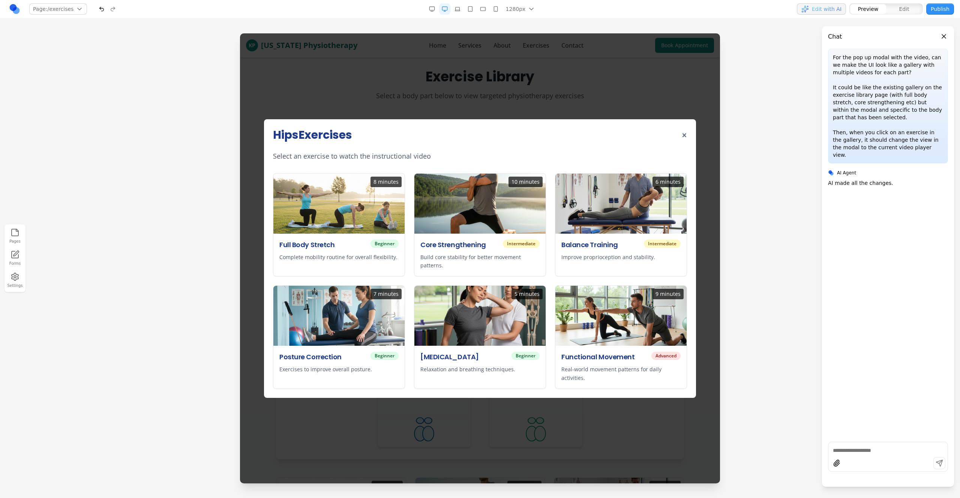
click at [438, 76] on div "Hips Exercises × Select an exercise to watch the instructional video 8 minutes …" at bounding box center [480, 258] width 480 height 450
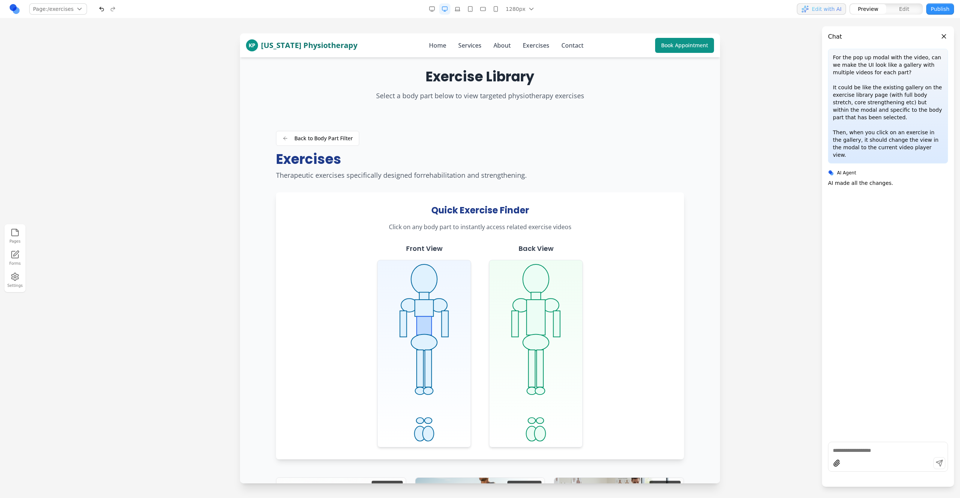
click at [429, 326] on rect at bounding box center [424, 325] width 15 height 19
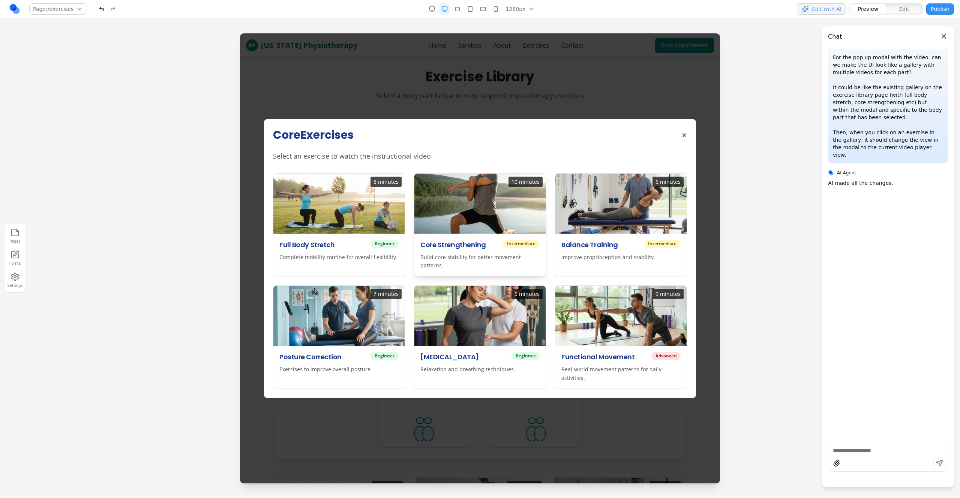
click at [483, 248] on h3 "Core Strengthening" at bounding box center [453, 245] width 66 height 10
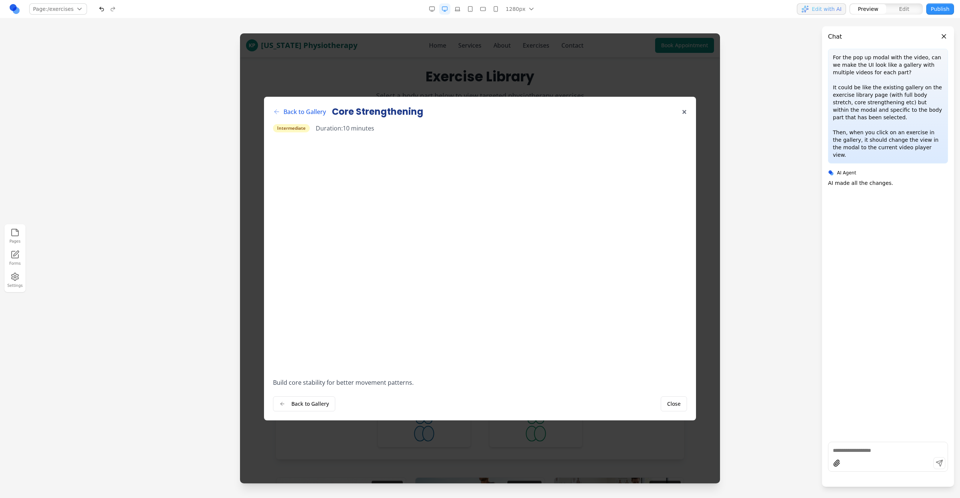
click at [641, 73] on div "Back to Gallery Core Strengthening × Intermediate Duration: 10 minutes Build co…" at bounding box center [480, 258] width 480 height 450
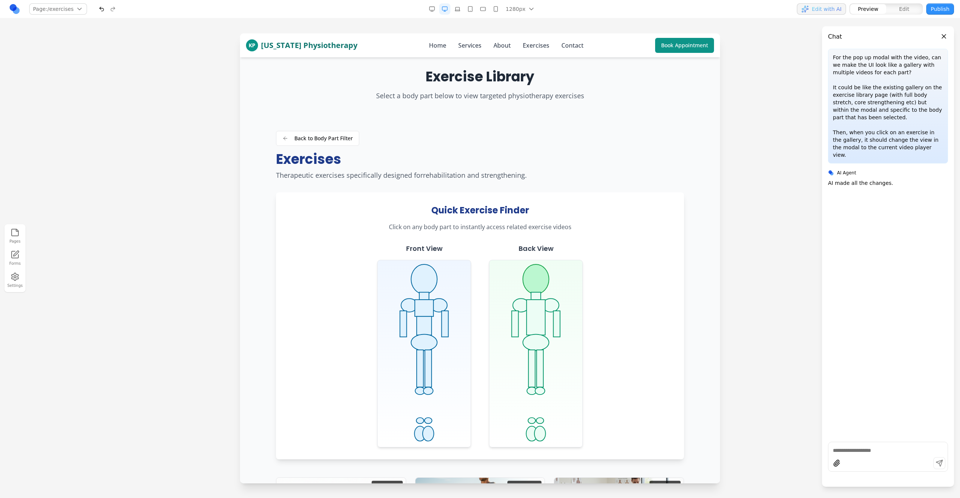
click at [537, 285] on ellipse at bounding box center [536, 279] width 26 height 30
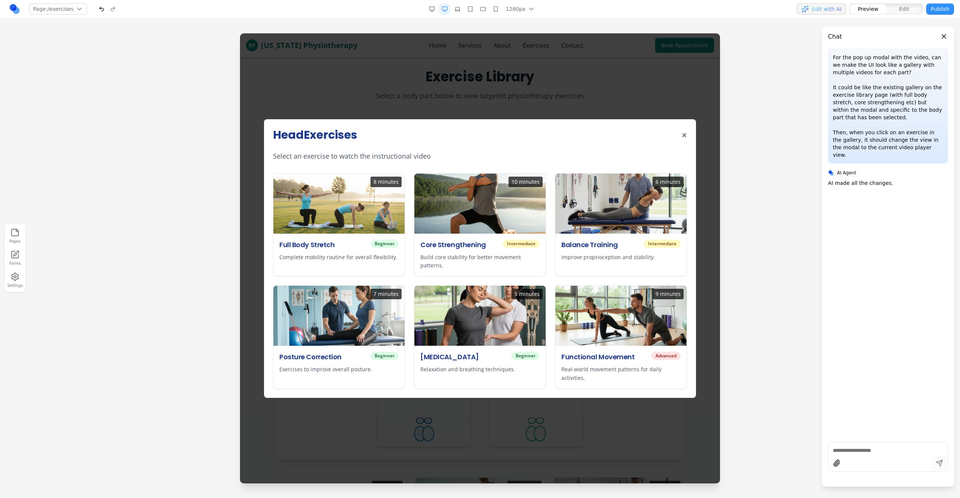
click at [512, 59] on div "Head Exercises × Select an exercise to watch the instructional video 8 minutes …" at bounding box center [480, 258] width 480 height 450
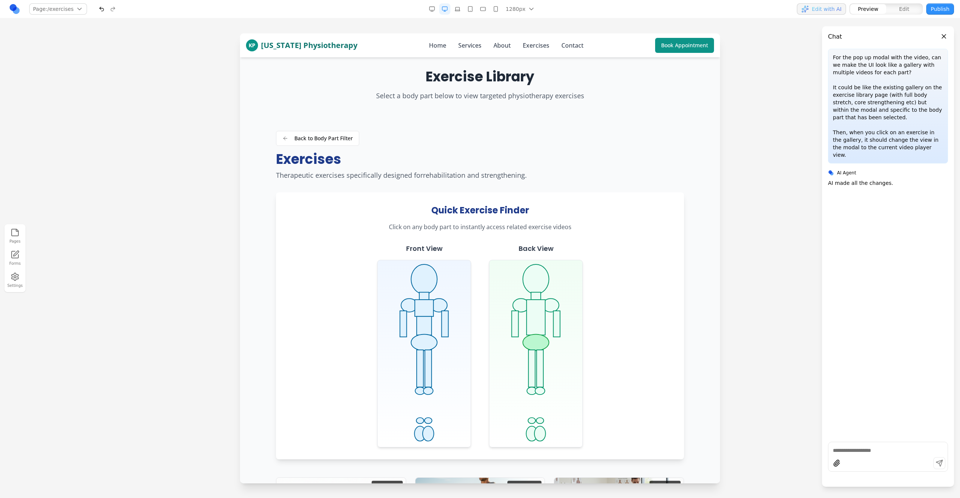
click at [540, 346] on ellipse at bounding box center [536, 342] width 26 height 16
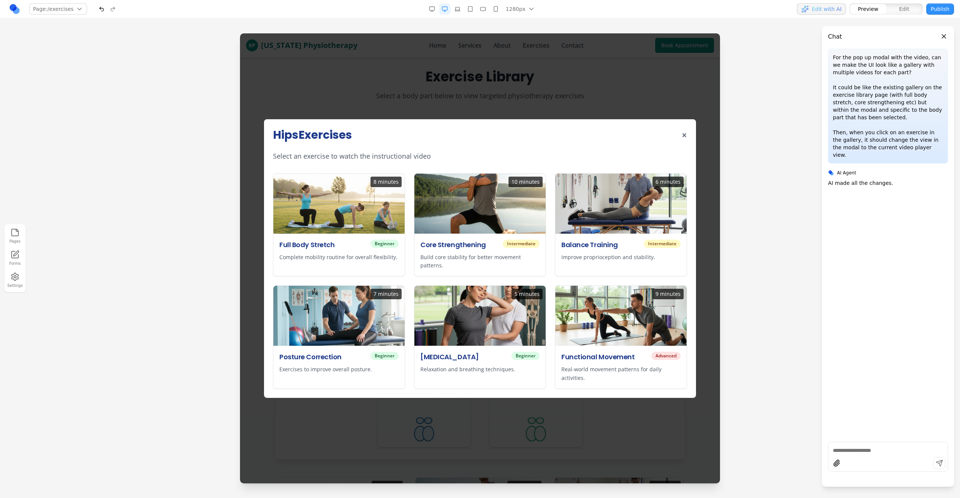
click at [505, 44] on div "Hips Exercises × Select an exercise to watch the instructional video 8 minutes …" at bounding box center [480, 258] width 480 height 450
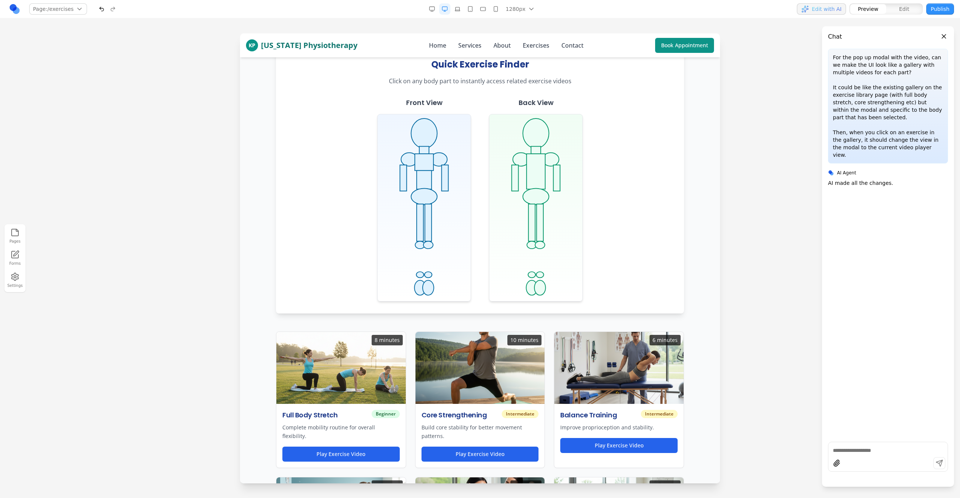
scroll to position [142, 0]
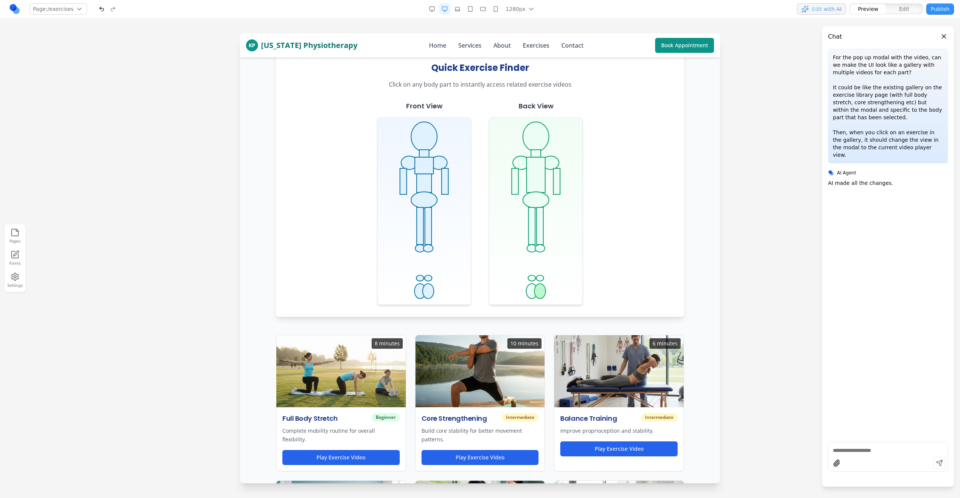
click at [537, 292] on ellipse at bounding box center [539, 290] width 11 height 15
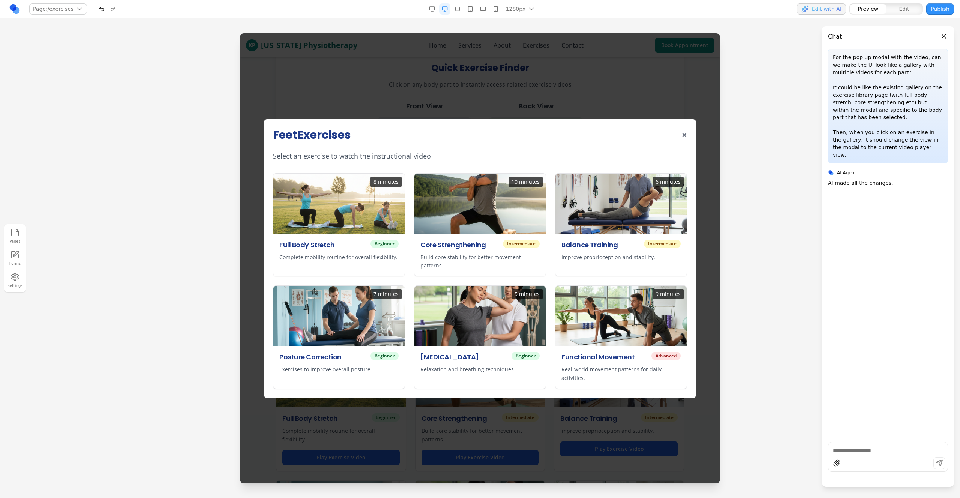
click at [481, 435] on div "Feet Exercises × Select an exercise to watch the instructional video 8 minutes …" at bounding box center [480, 258] width 480 height 450
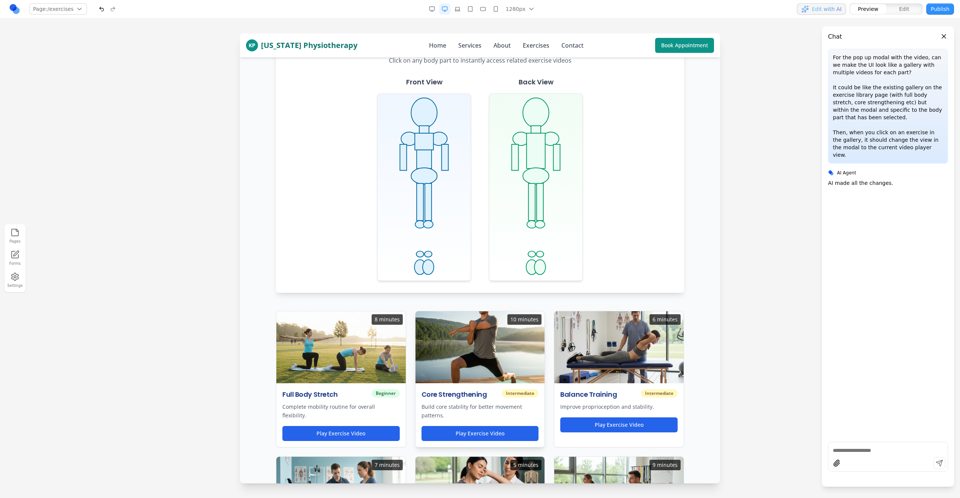
scroll to position [0, 0]
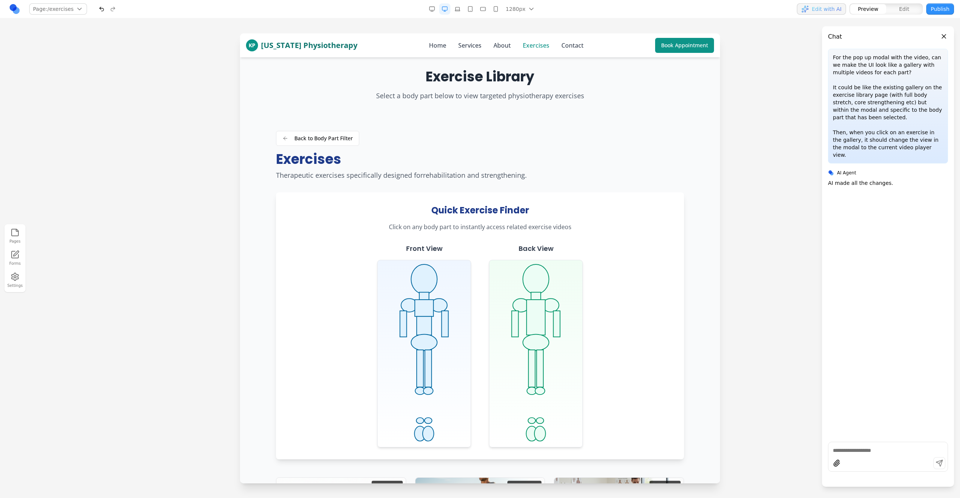
click at [523, 41] on link "Exercises" at bounding box center [536, 45] width 27 height 9
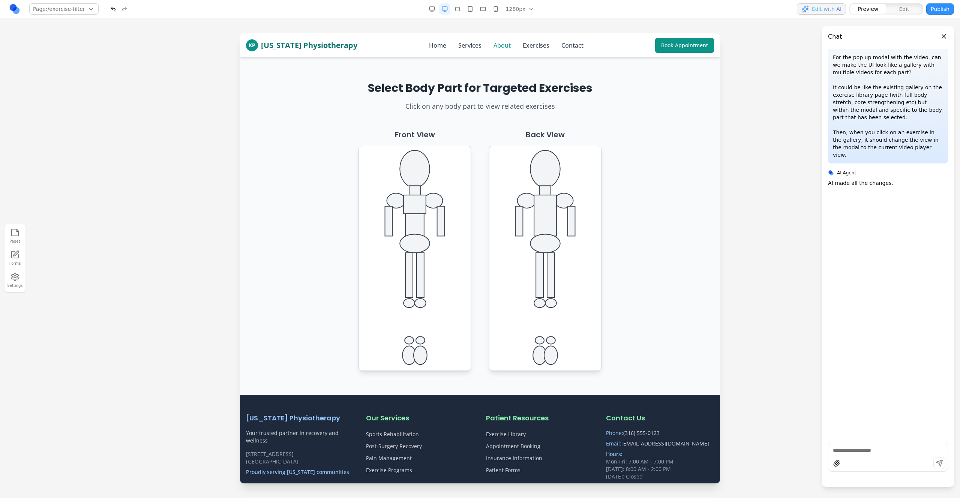
click at [496, 42] on link "About" at bounding box center [501, 45] width 17 height 9
click at [470, 47] on link "Services" at bounding box center [469, 45] width 23 height 9
click at [429, 48] on link "Home" at bounding box center [437, 45] width 17 height 9
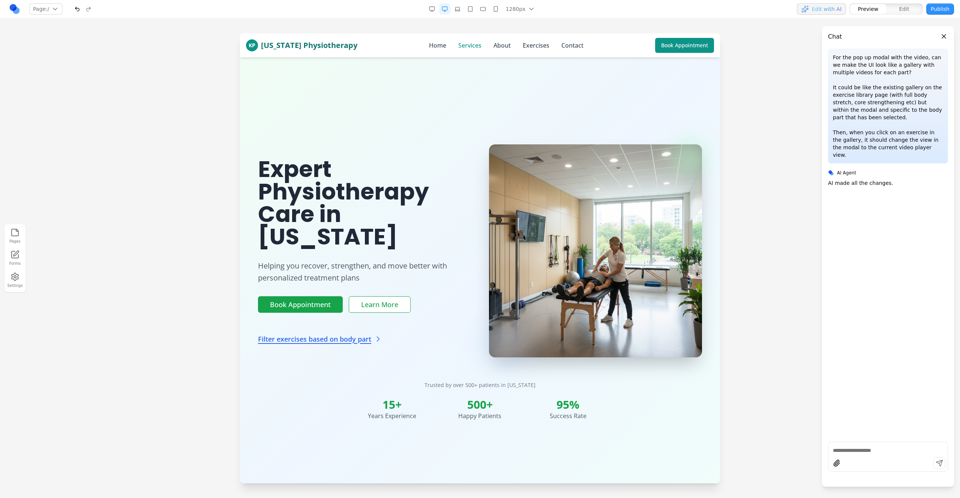
click at [463, 46] on link "Services" at bounding box center [469, 45] width 23 height 9
click at [499, 46] on link "About" at bounding box center [501, 45] width 17 height 9
click at [570, 45] on link "Contact" at bounding box center [572, 45] width 22 height 9
click at [874, 454] on div at bounding box center [888, 457] width 120 height 30
click at [531, 35] on div "KP Kansas Physiotherapy Home Services About Exercises Contact Book Appointment" at bounding box center [480, 45] width 468 height 24
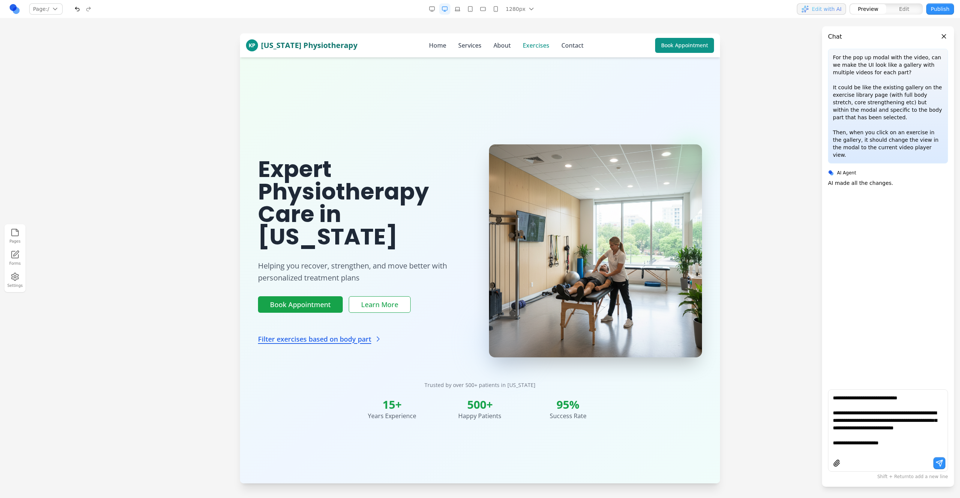
click at [531, 43] on link "Exercises" at bounding box center [536, 45] width 27 height 9
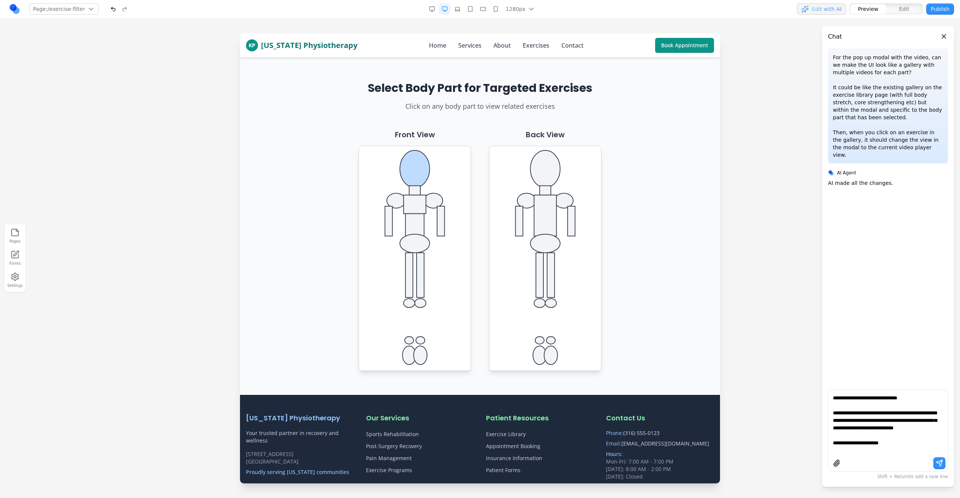
click at [415, 177] on ellipse at bounding box center [415, 168] width 30 height 37
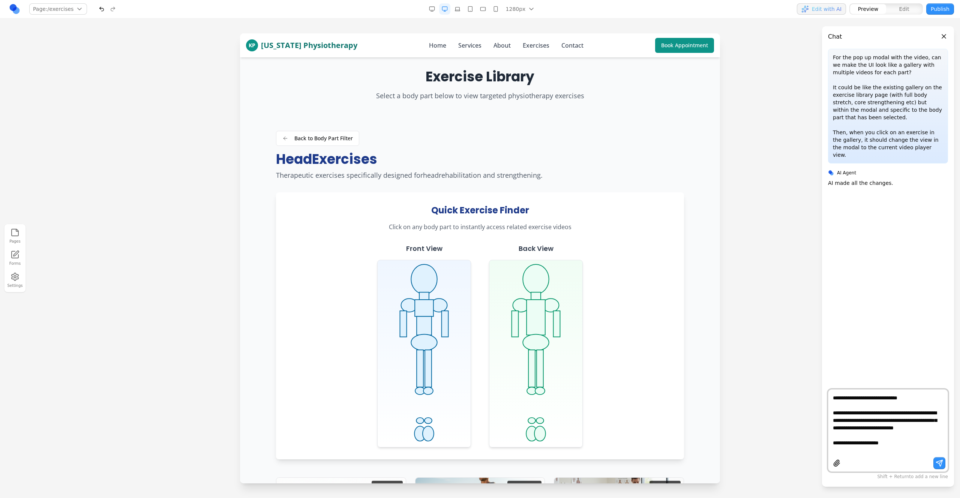
click at [902, 450] on textarea "**********" at bounding box center [888, 424] width 110 height 60
type textarea "**********"
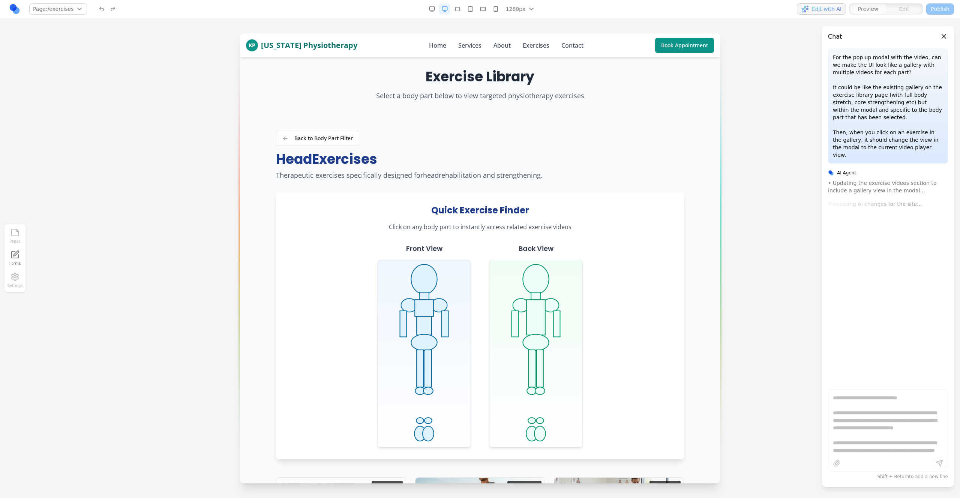
click at [841, 200] on span "Processing AI changes for the site..." at bounding box center [888, 203] width 120 height 7
copy span "Processing AI changes for the site..."
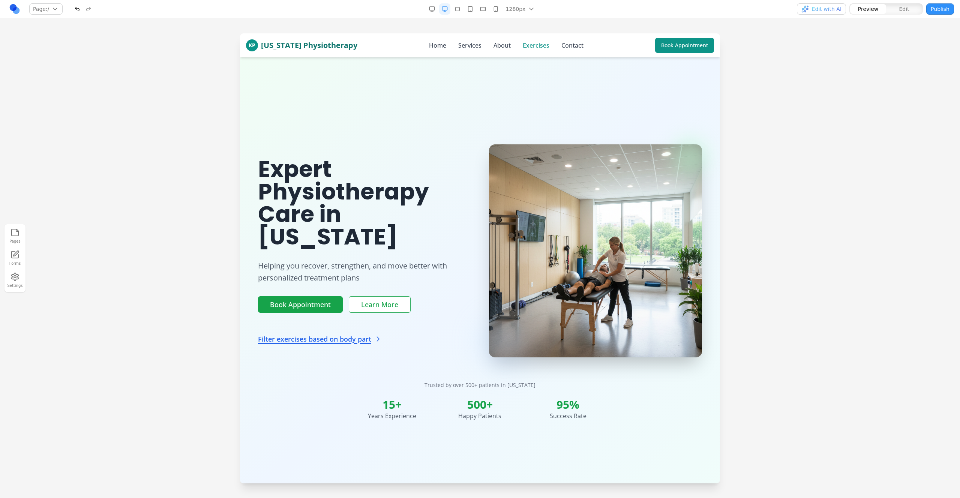
click at [532, 46] on link "Exercises" at bounding box center [536, 45] width 27 height 9
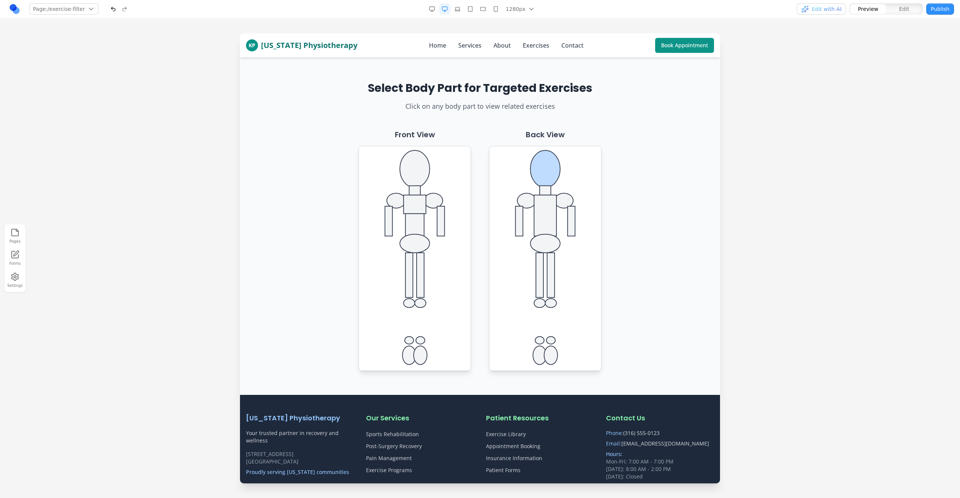
click at [541, 156] on ellipse at bounding box center [545, 168] width 30 height 37
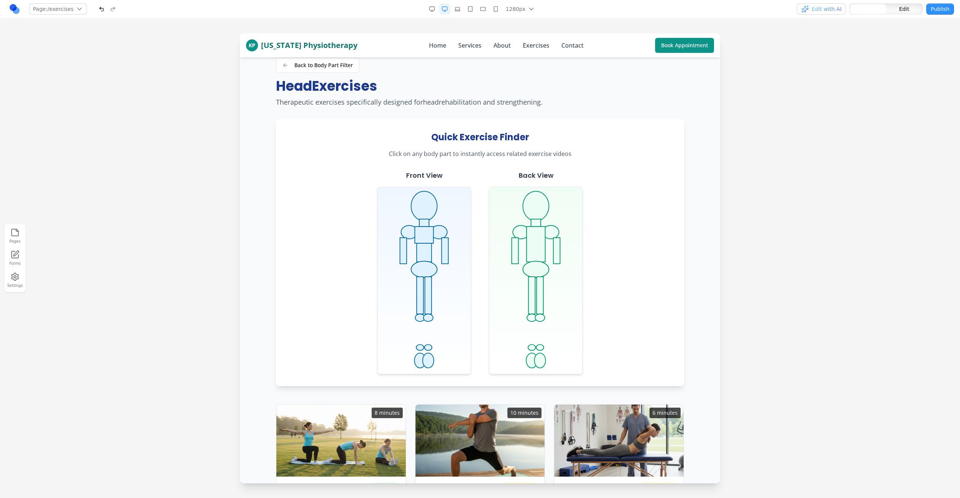
scroll to position [74, 0]
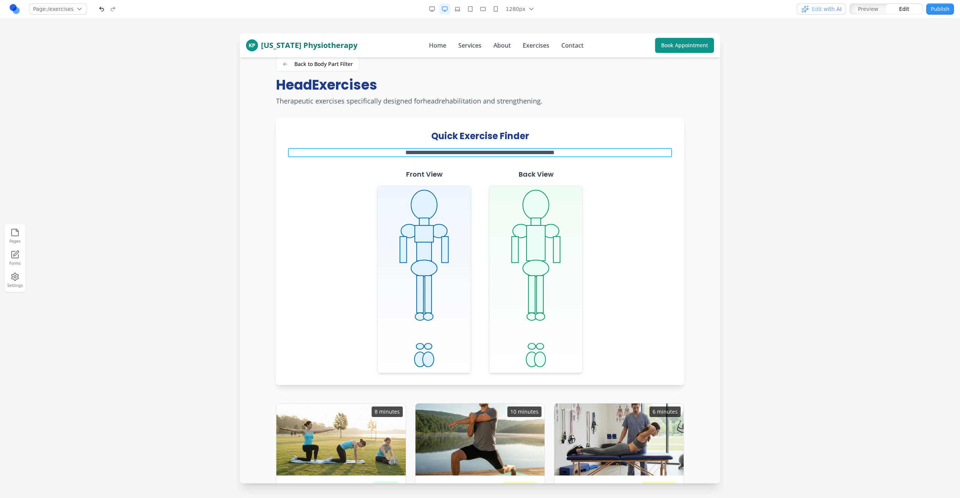
click at [648, 156] on p "**********" at bounding box center [480, 152] width 384 height 9
click at [663, 209] on div "**********" at bounding box center [480, 251] width 408 height 267
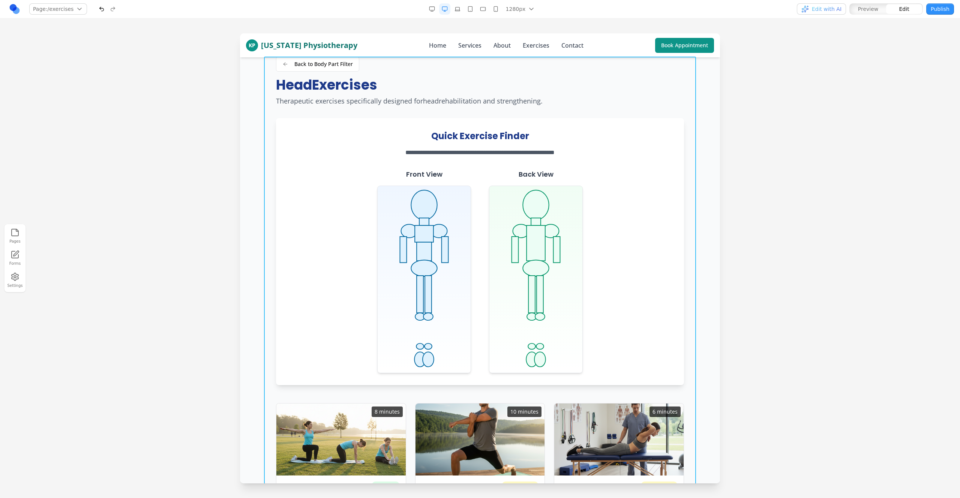
click at [693, 217] on div "**********" at bounding box center [480, 402] width 432 height 691
click at [823, 11] on span "Edit with AI" at bounding box center [827, 8] width 30 height 7
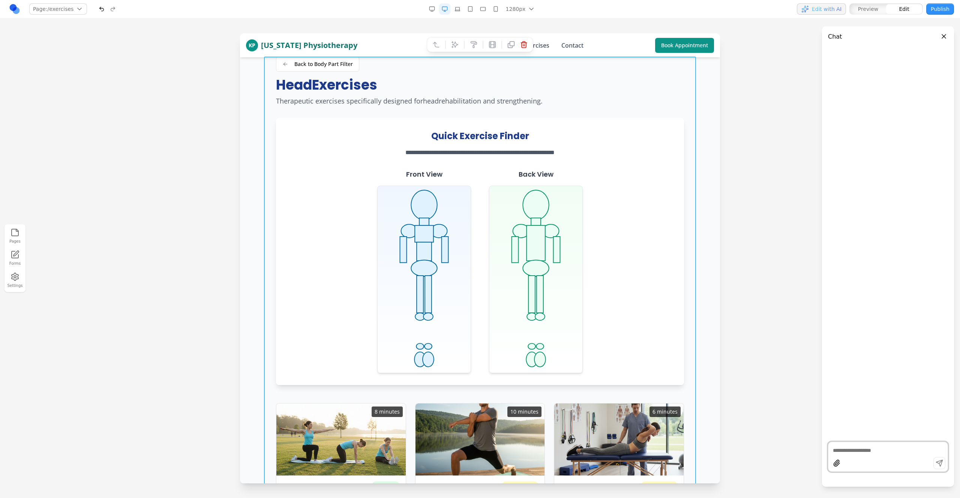
paste textarea "**********"
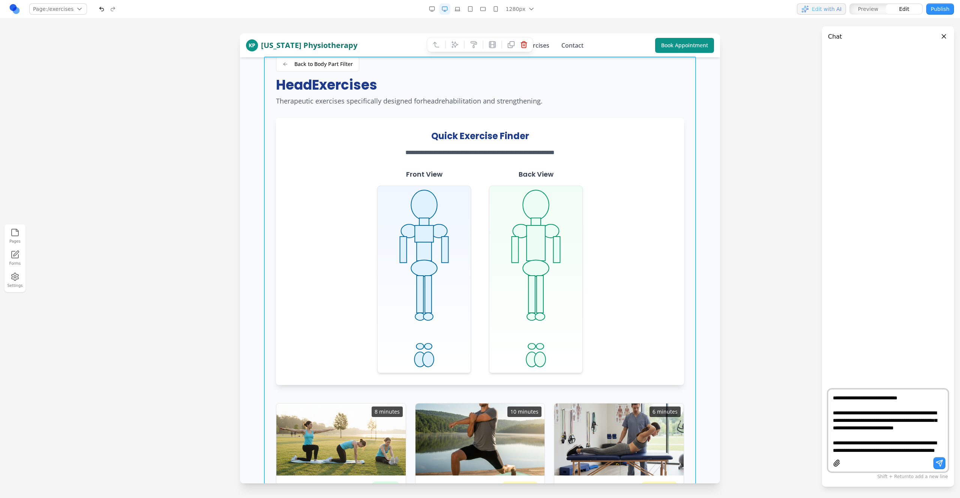
type textarea "**********"
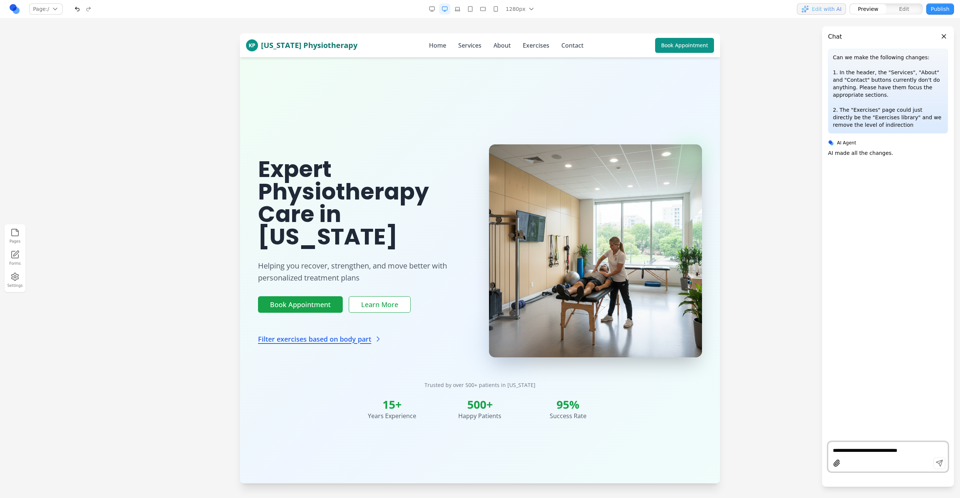
scroll to position [0, 0]
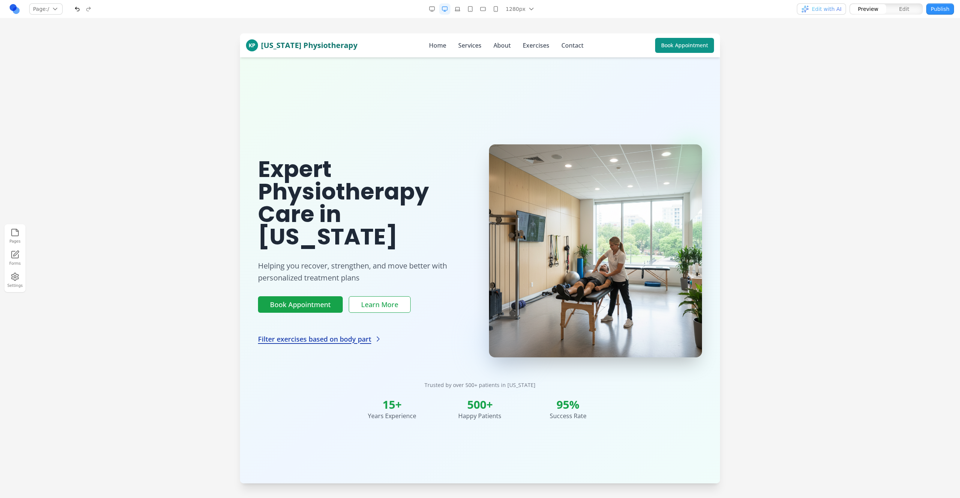
click at [357, 334] on link "Filter exercises based on body part" at bounding box center [320, 339] width 124 height 10
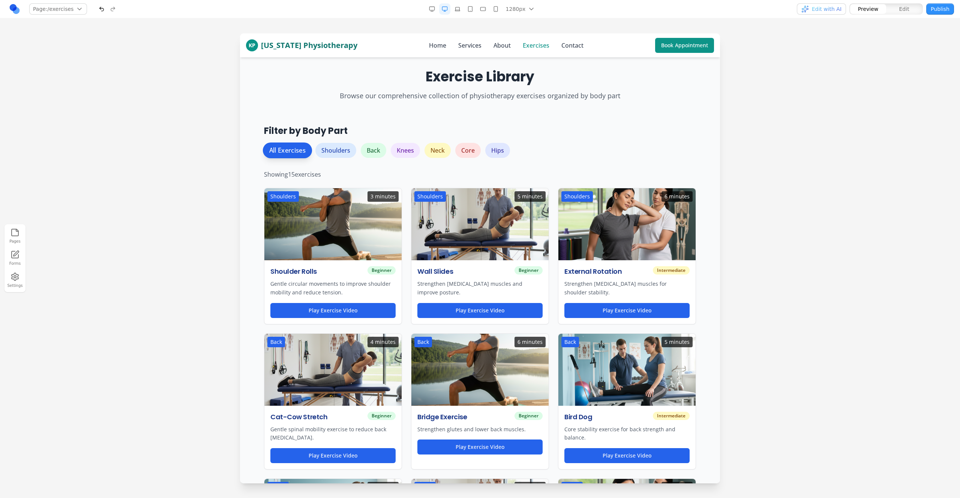
click at [523, 46] on link "Exercises" at bounding box center [536, 45] width 27 height 9
click at [417, 43] on div "KP [US_STATE] Physiotherapy Home Services About Exercises Contact Book Appointm…" at bounding box center [480, 45] width 468 height 24
click at [429, 44] on link "Home" at bounding box center [437, 45] width 17 height 9
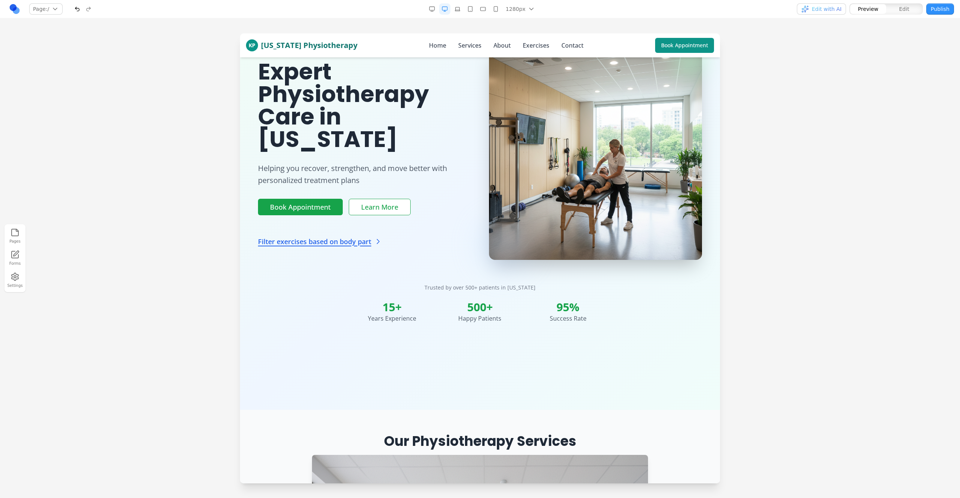
scroll to position [98, 0]
click at [334, 226] on div "Filter exercises based on body part" at bounding box center [364, 235] width 213 height 19
click at [336, 235] on link "Filter exercises based on body part" at bounding box center [320, 240] width 124 height 10
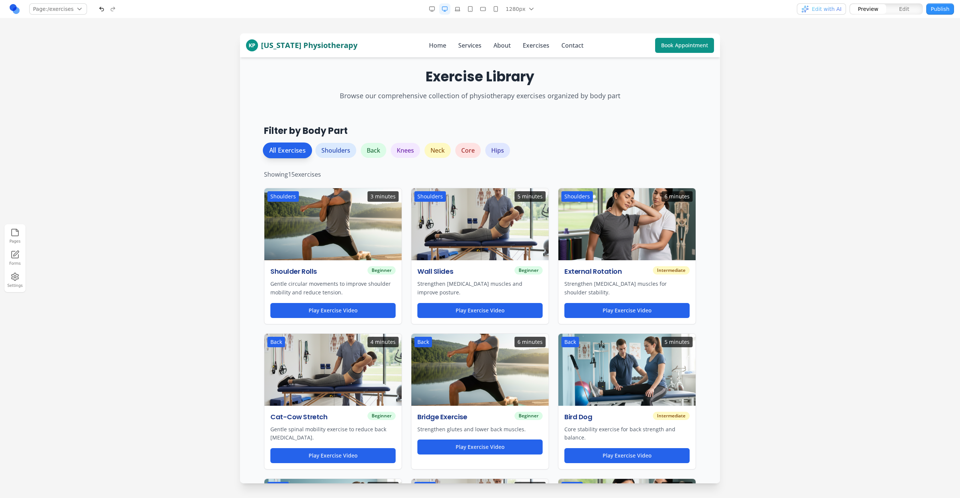
click at [103, 9] on button "button" at bounding box center [101, 8] width 11 height 11
click at [495, 315] on button "Play Exercise Video" at bounding box center [479, 310] width 125 height 15
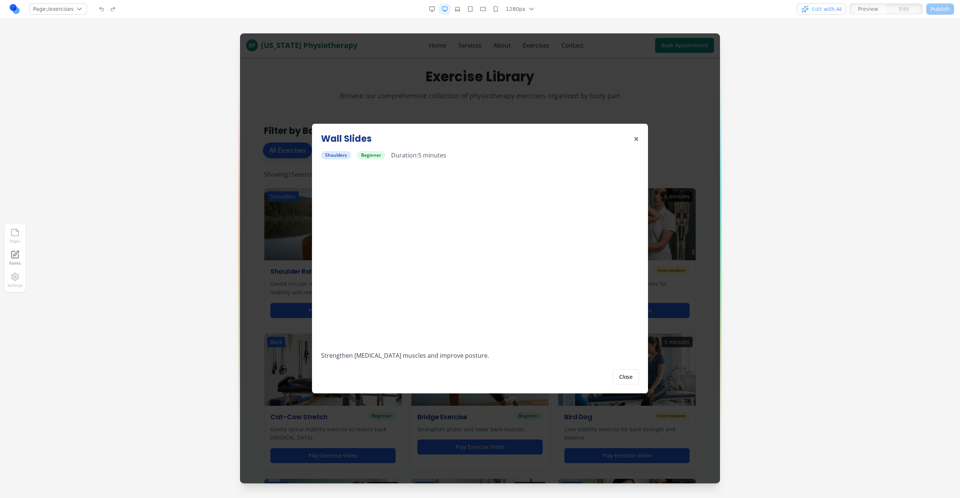
click at [703, 193] on div "Wall Slides × shoulders Beginner Duration: 5 minutes Strengthen shoulder blade …" at bounding box center [480, 258] width 480 height 450
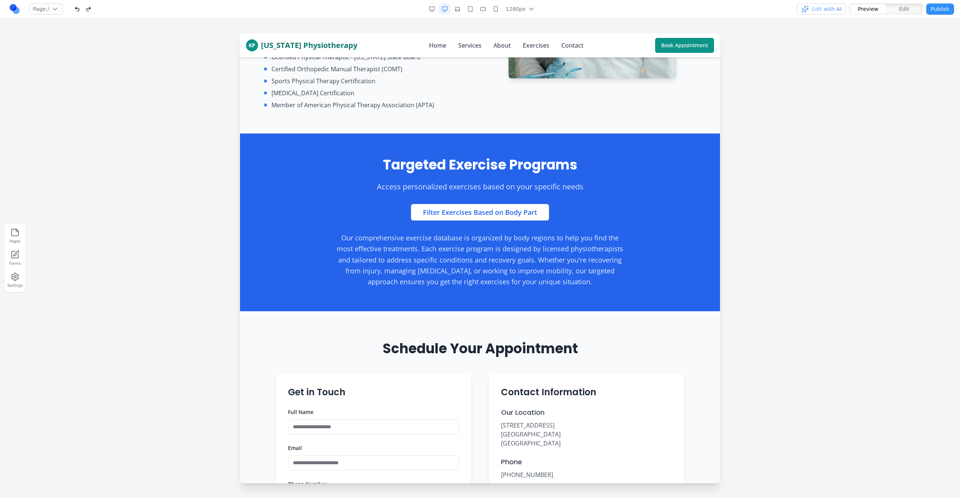
scroll to position [1329, 0]
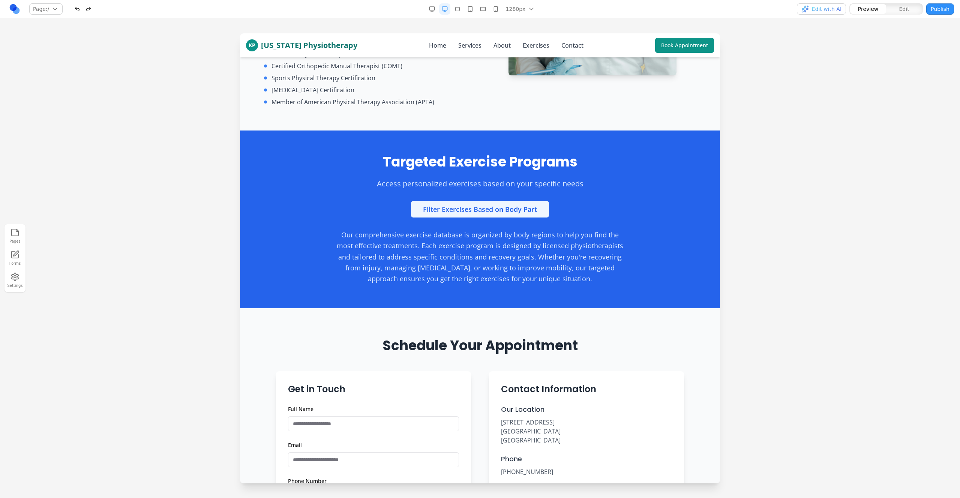
click at [471, 201] on link "Filter Exercises Based on Body Part" at bounding box center [480, 209] width 138 height 16
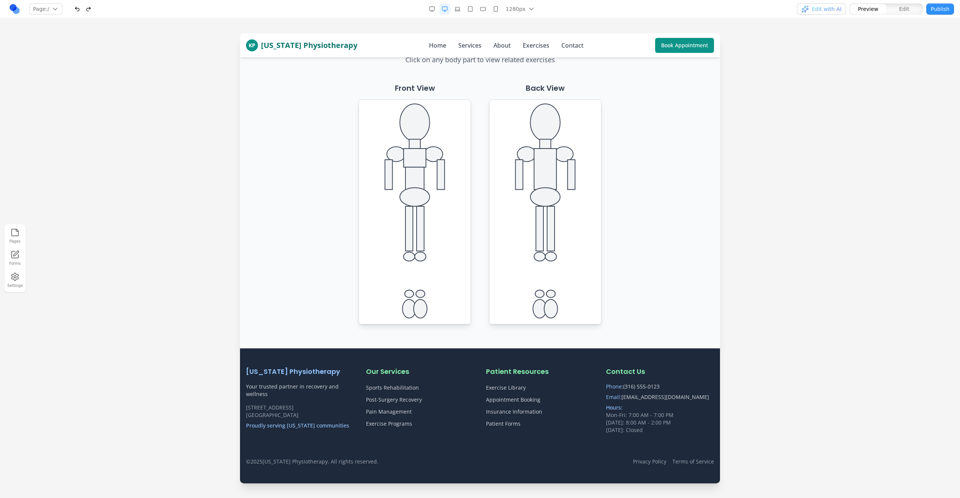
scroll to position [0, 0]
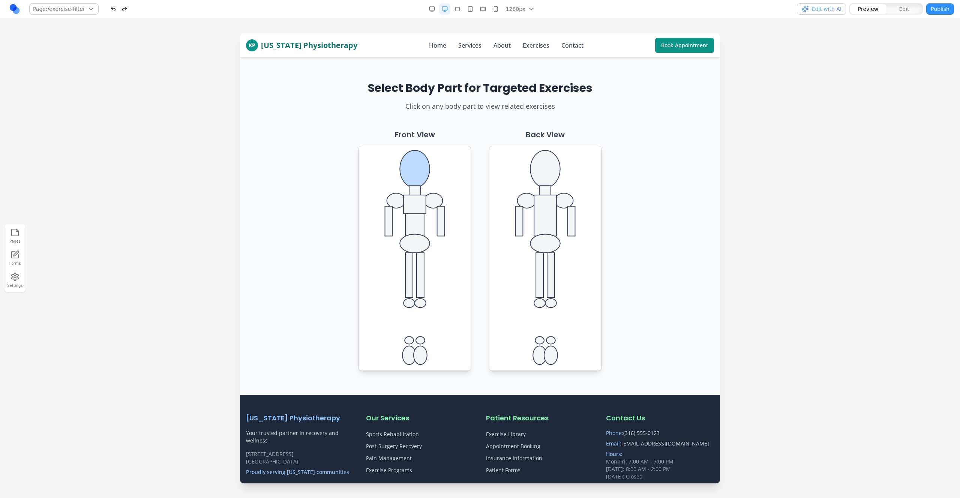
click at [407, 174] on ellipse at bounding box center [415, 168] width 30 height 37
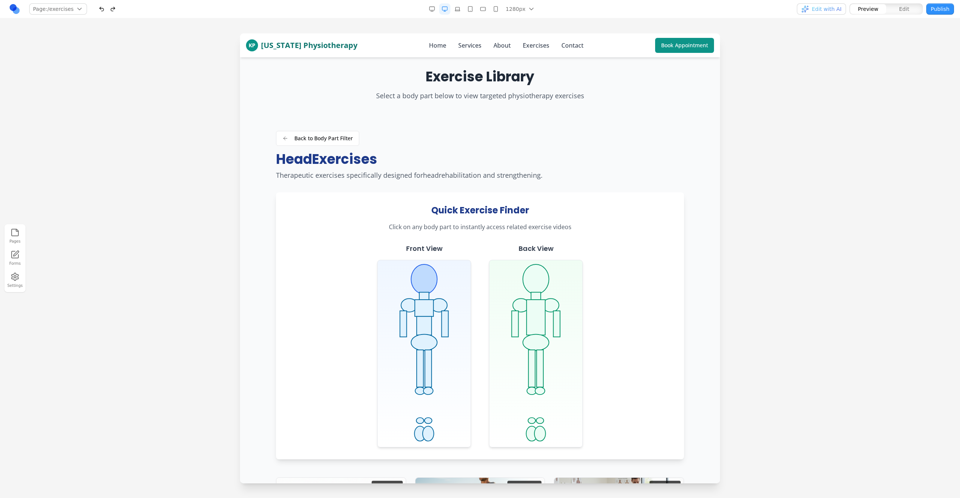
click at [429, 282] on ellipse at bounding box center [424, 279] width 26 height 30
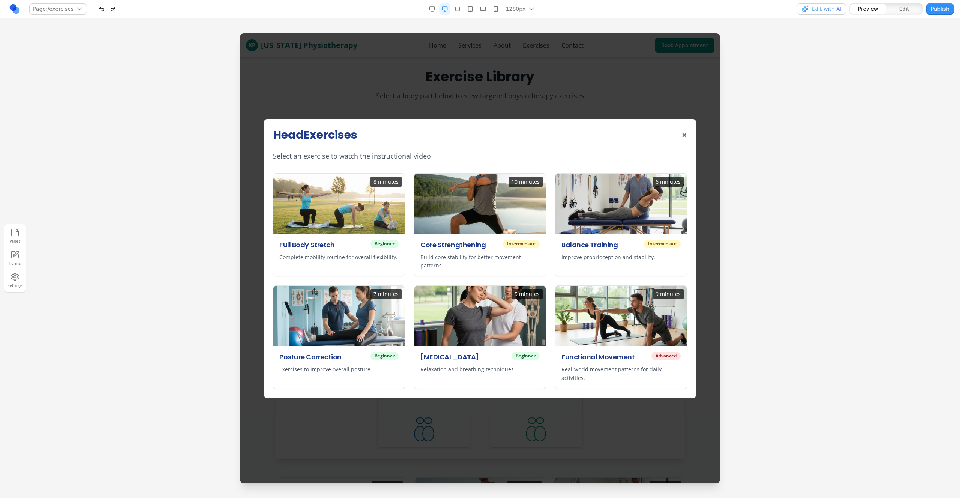
click at [679, 136] on div "Head Exercises ×" at bounding box center [480, 134] width 414 height 13
click at [682, 136] on button "×" at bounding box center [684, 135] width 5 height 12
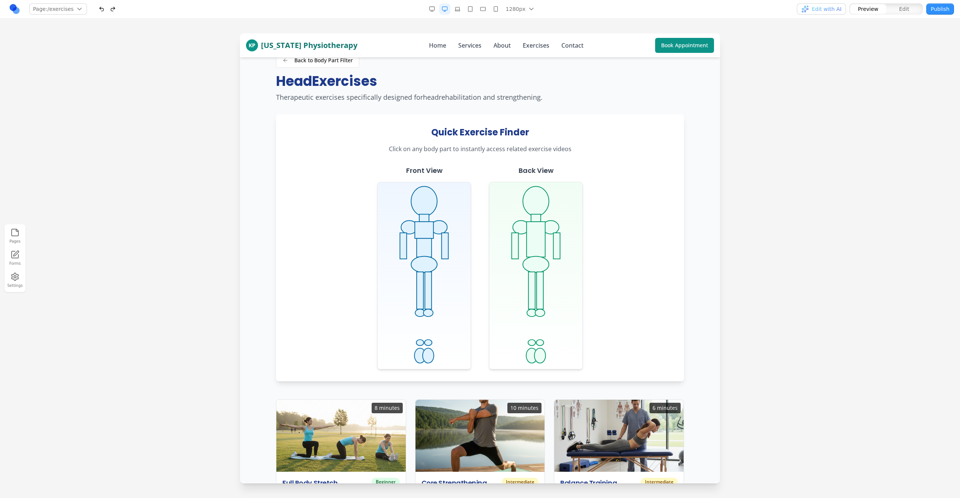
scroll to position [52, 0]
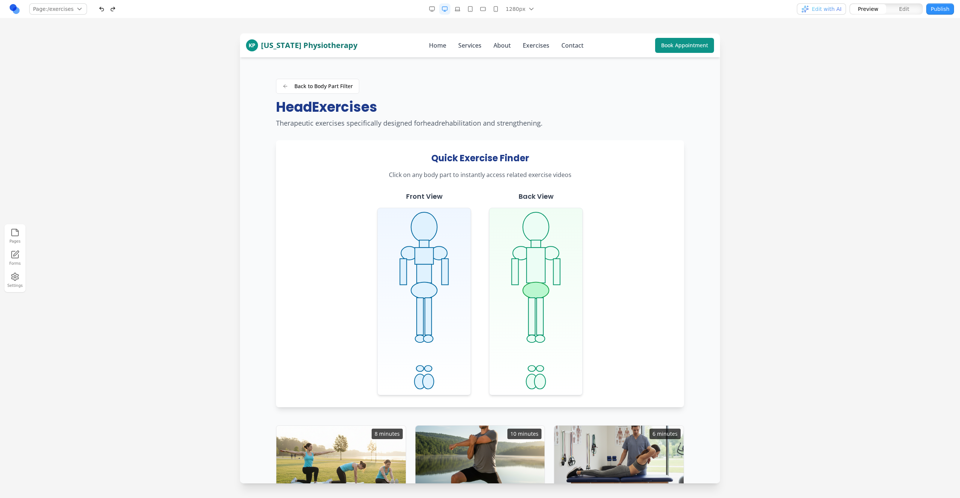
click at [537, 290] on ellipse at bounding box center [536, 290] width 26 height 16
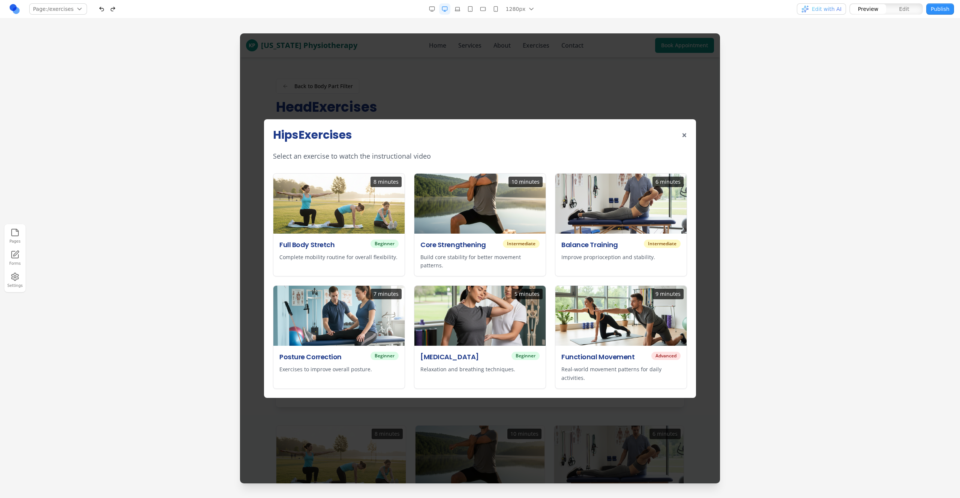
click at [711, 275] on div "Hips Exercises × Select an exercise to watch the instructional video 8 minutes …" at bounding box center [480, 258] width 480 height 450
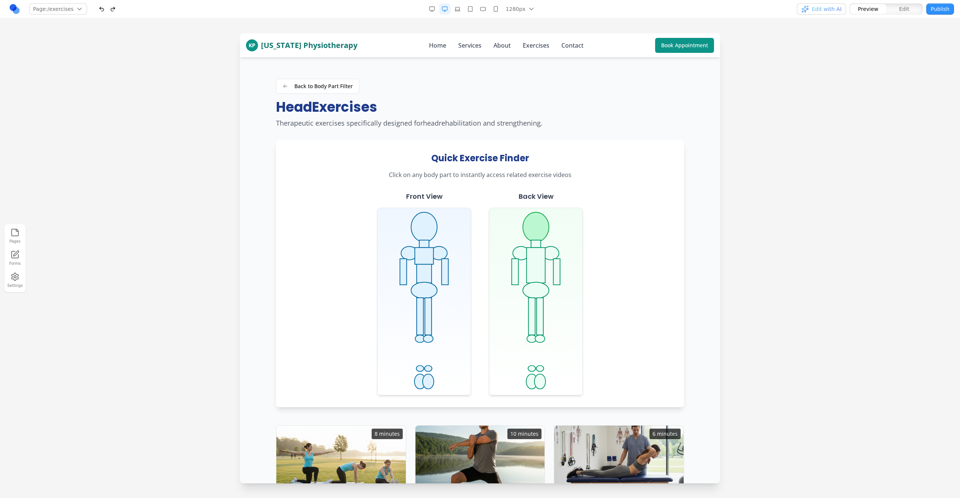
click at [549, 230] on ellipse at bounding box center [536, 227] width 26 height 30
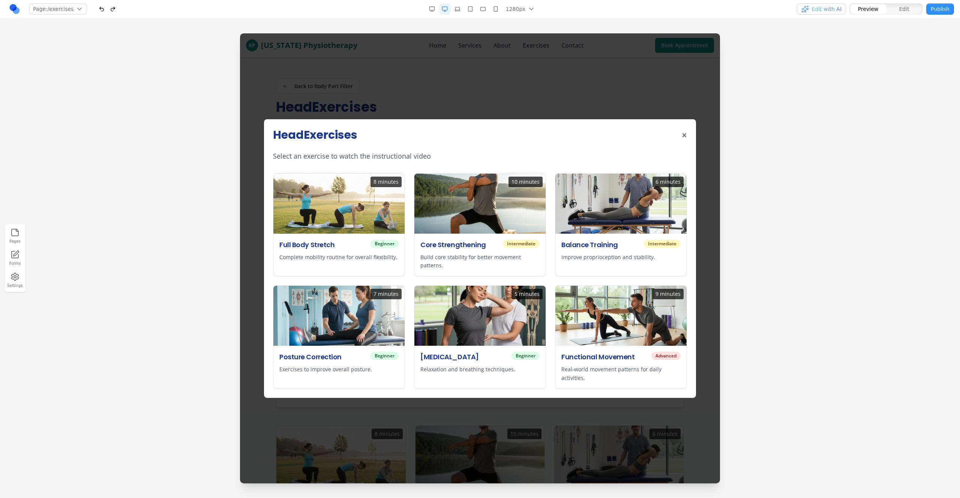
click at [713, 249] on div "Head Exercises × Select an exercise to watch the instructional video 8 minutes …" at bounding box center [480, 258] width 480 height 450
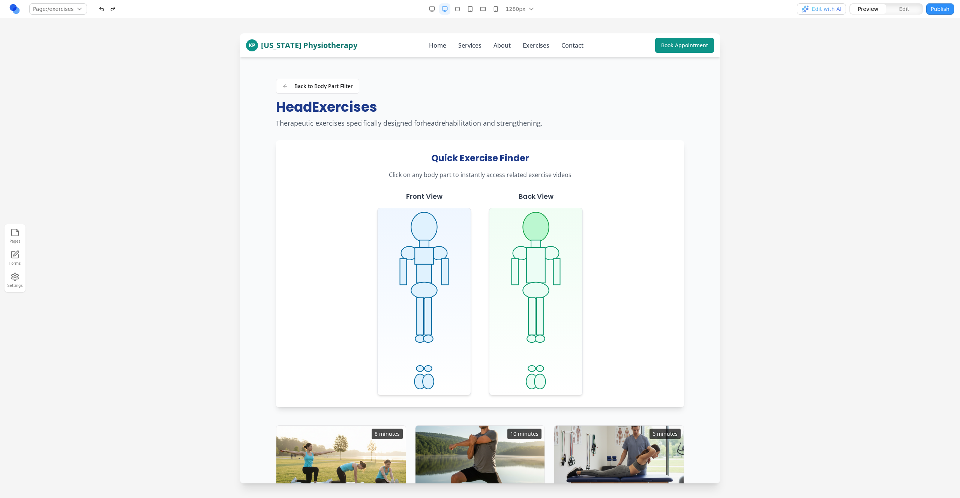
click at [535, 220] on ellipse at bounding box center [536, 227] width 26 height 30
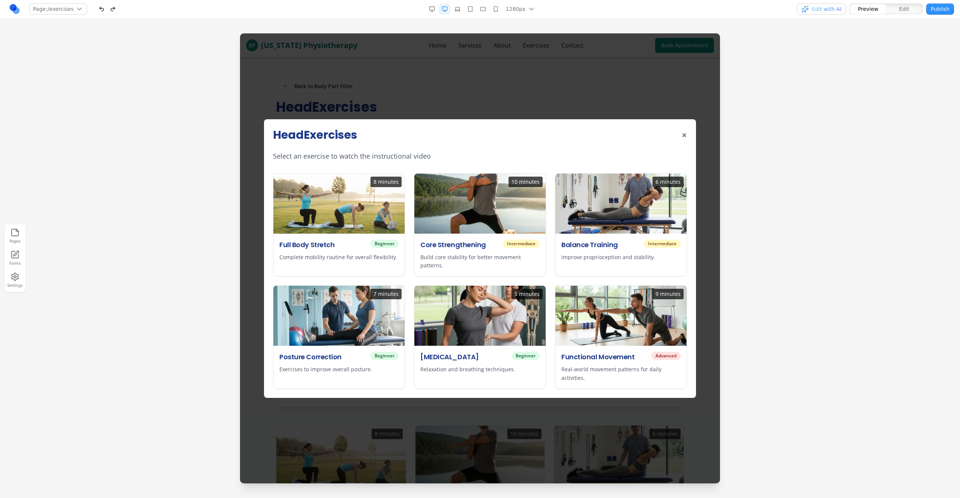
click at [690, 136] on div "Head Exercises × Select an exercise to watch the instructional video 8 minutes …" at bounding box center [480, 258] width 432 height 279
click at [701, 138] on div "Head Exercises × Select an exercise to watch the instructional video 8 minutes …" at bounding box center [480, 258] width 480 height 450
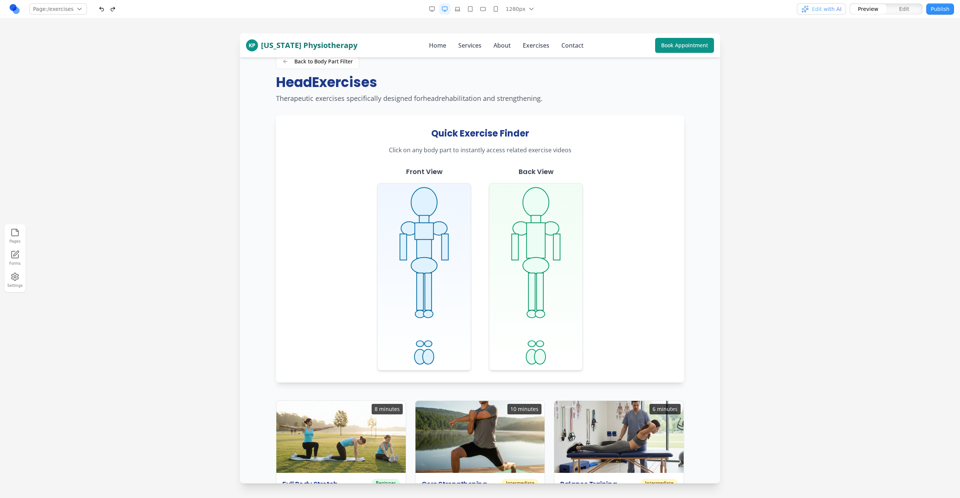
scroll to position [0, 0]
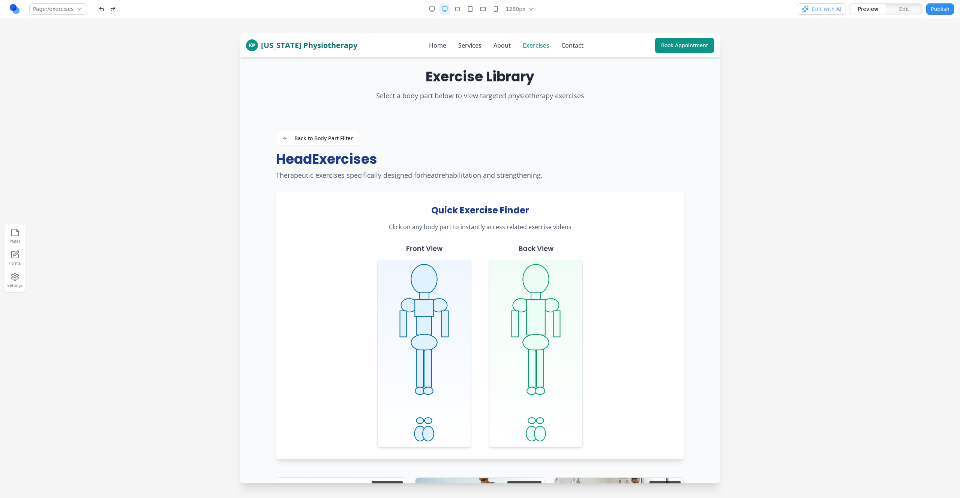
click at [534, 44] on link "Exercises" at bounding box center [536, 45] width 27 height 9
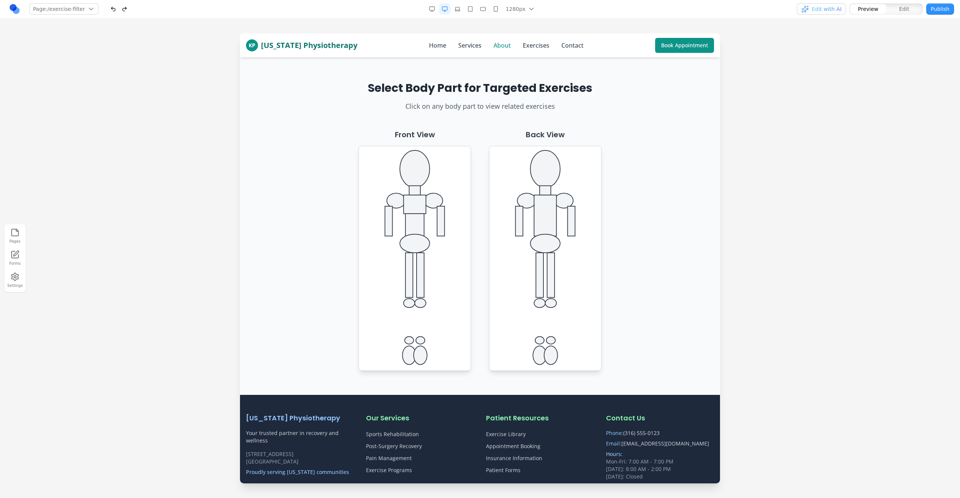
click at [498, 46] on link "About" at bounding box center [501, 45] width 17 height 9
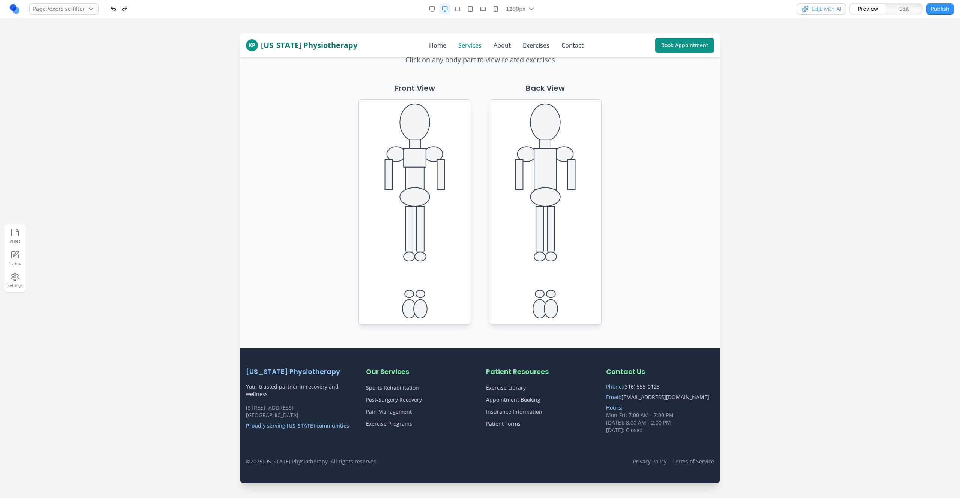
click at [468, 48] on link "Services" at bounding box center [469, 45] width 23 height 9
click at [493, 47] on link "About" at bounding box center [501, 45] width 17 height 9
click at [468, 46] on link "Services" at bounding box center [469, 45] width 23 height 9
click at [432, 46] on link "Home" at bounding box center [437, 45] width 17 height 9
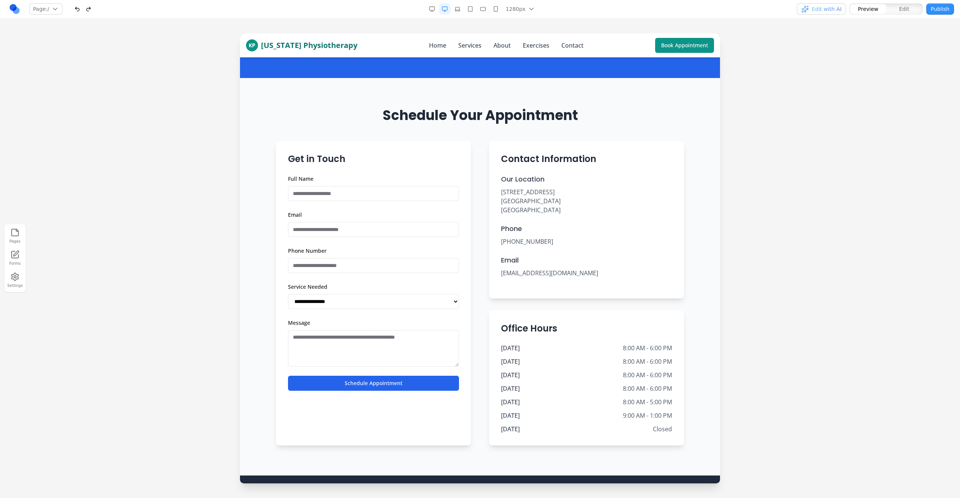
scroll to position [1559, 0]
